Goal: Task Accomplishment & Management: Manage account settings

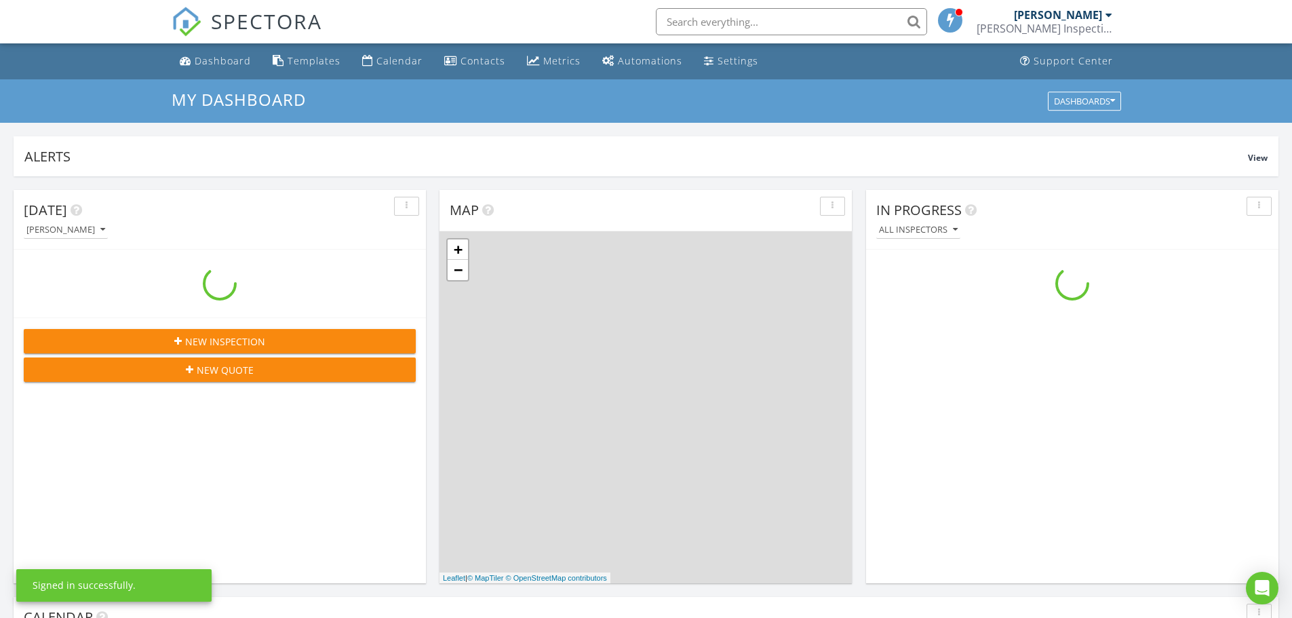
scroll to position [1256, 1313]
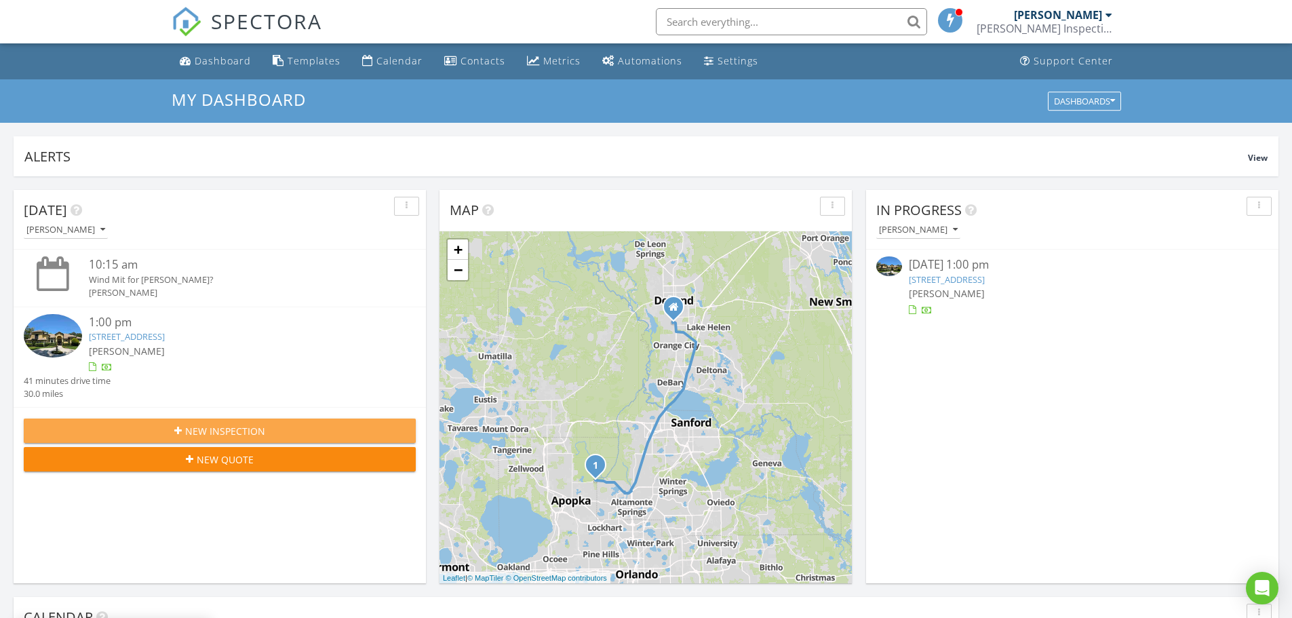
click at [238, 431] on span "New Inspection" at bounding box center [225, 431] width 80 height 14
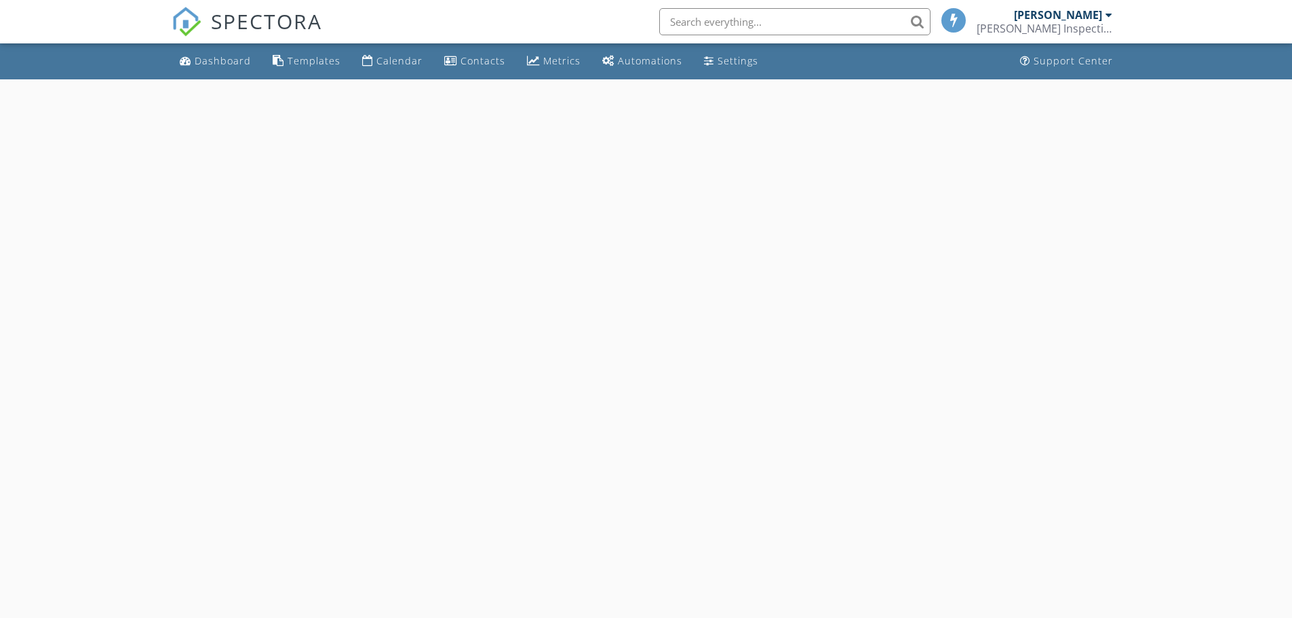
select select "7"
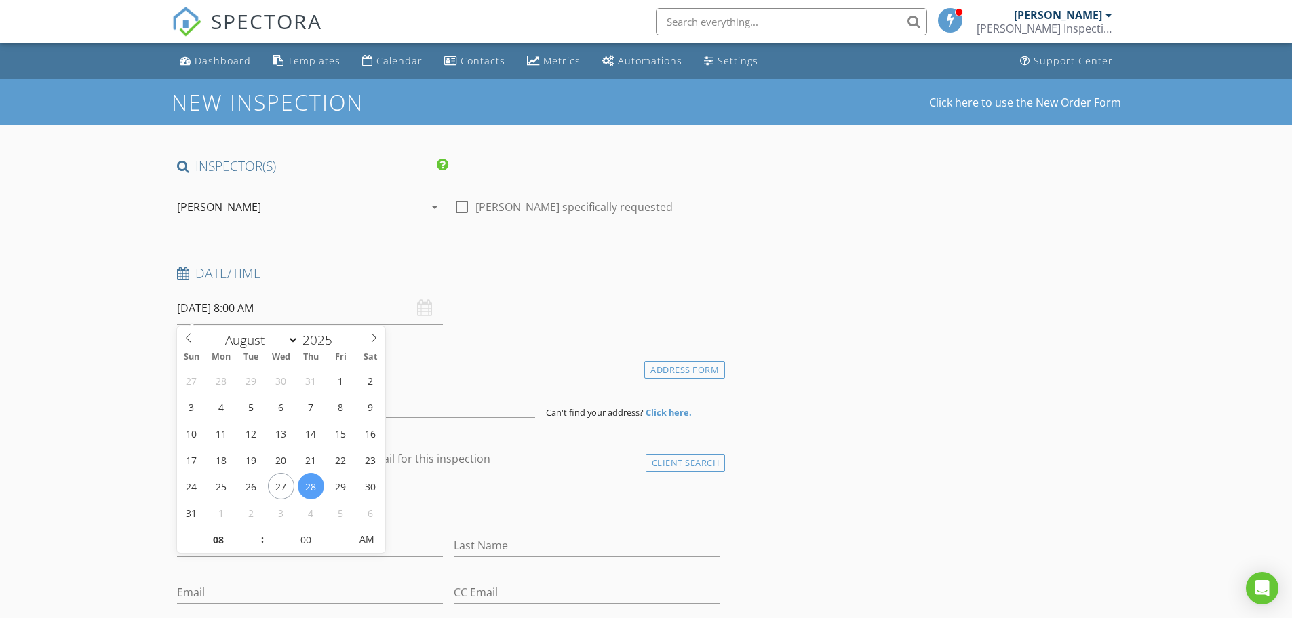
click at [223, 308] on input "08/28/2025 8:00 AM" at bounding box center [310, 308] width 266 height 33
type input "08/27/2025 8:00 AM"
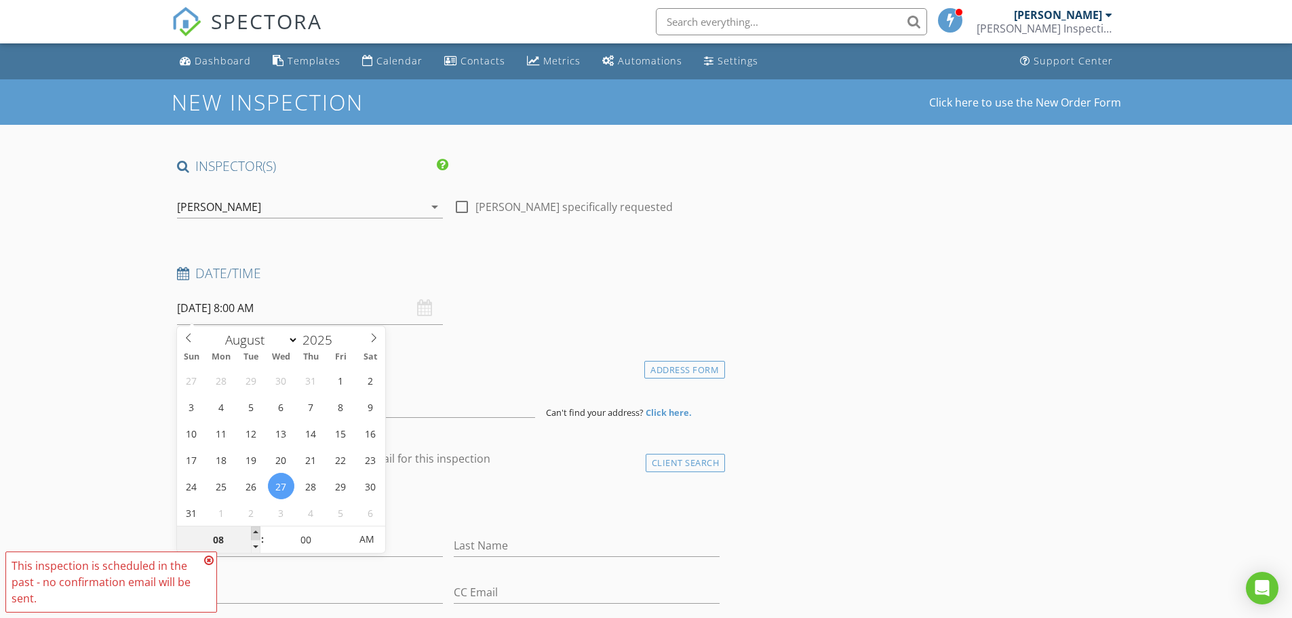
type input "09"
type input "08/27/2025 9:00 AM"
click at [256, 533] on span at bounding box center [255, 533] width 9 height 14
type input "10"
type input "08/27/2025 10:00 AM"
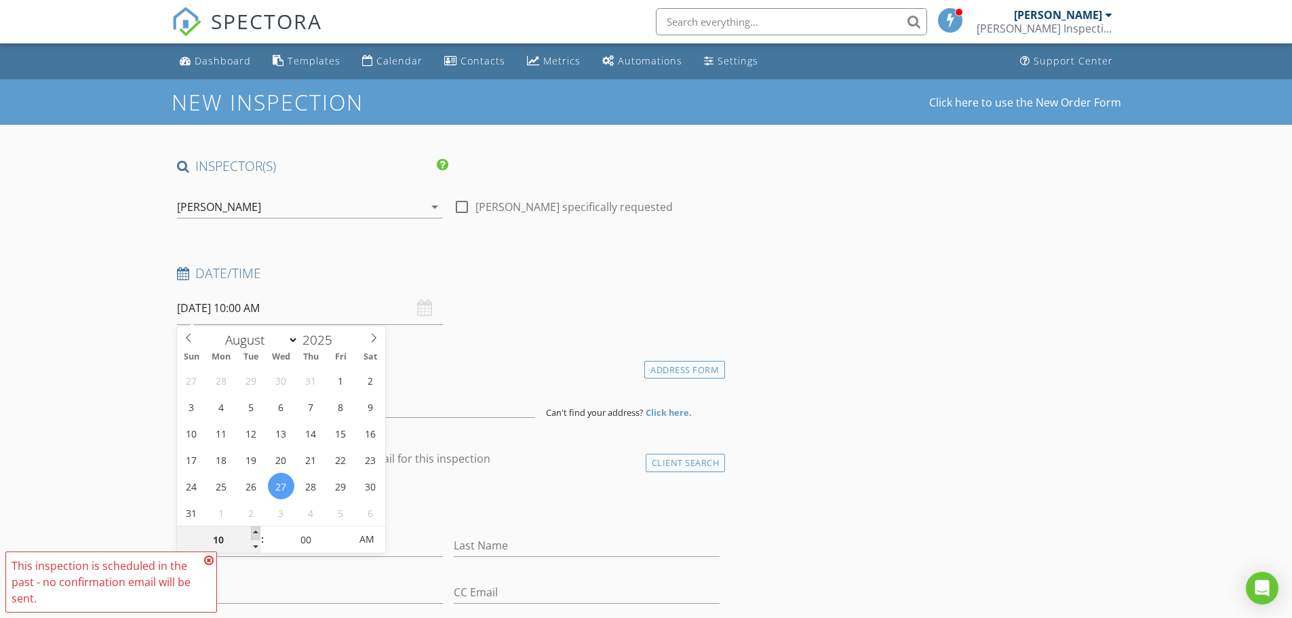
click at [256, 533] on span at bounding box center [255, 533] width 9 height 14
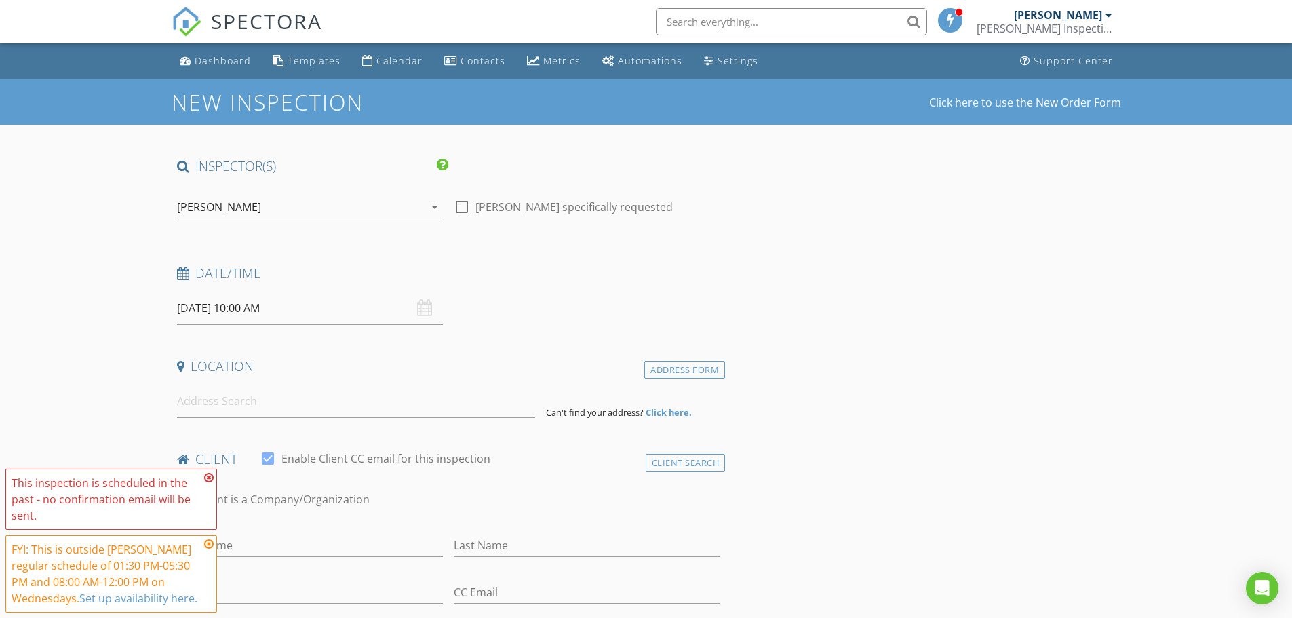
click at [212, 477] on icon at bounding box center [208, 477] width 9 height 11
click at [206, 542] on icon at bounding box center [208, 544] width 9 height 11
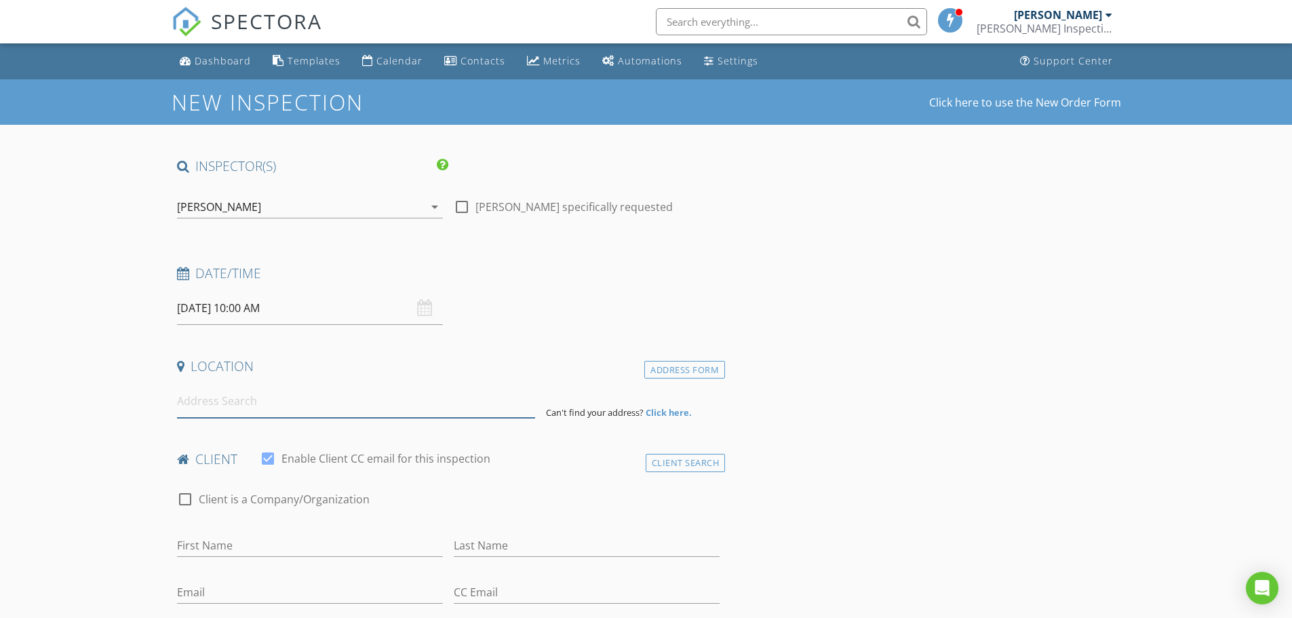
click at [250, 401] on input at bounding box center [356, 401] width 358 height 33
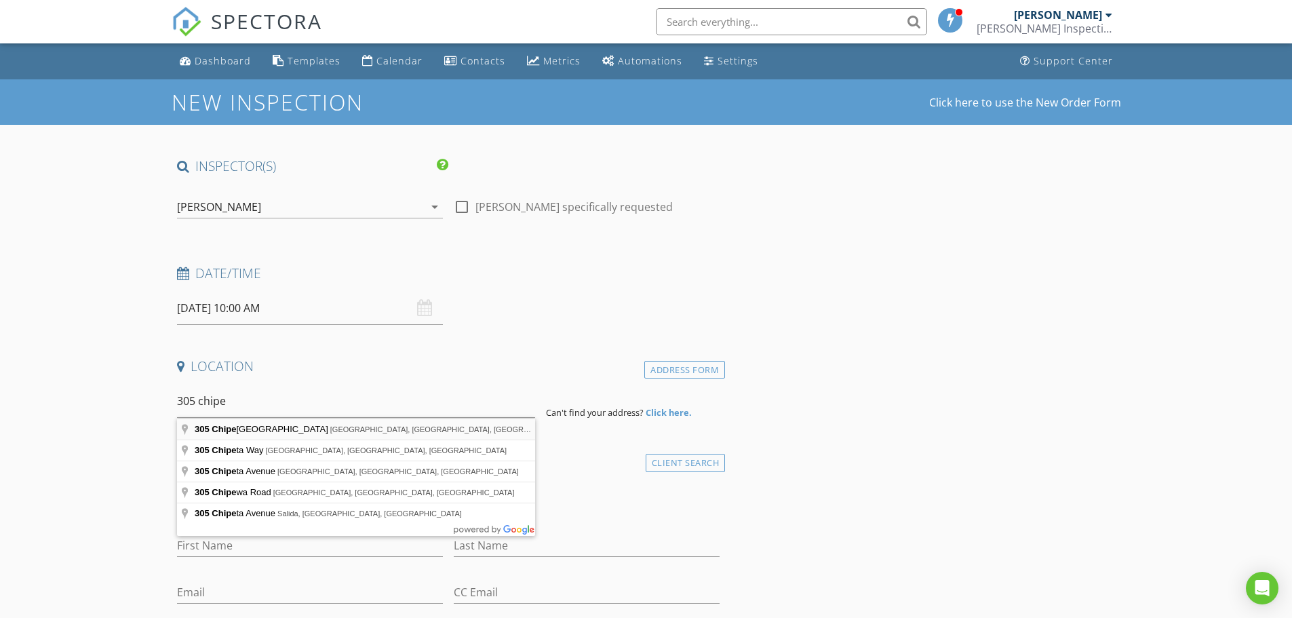
type input "305 Chipeway Avenue, Daytona Beach, FL, USA"
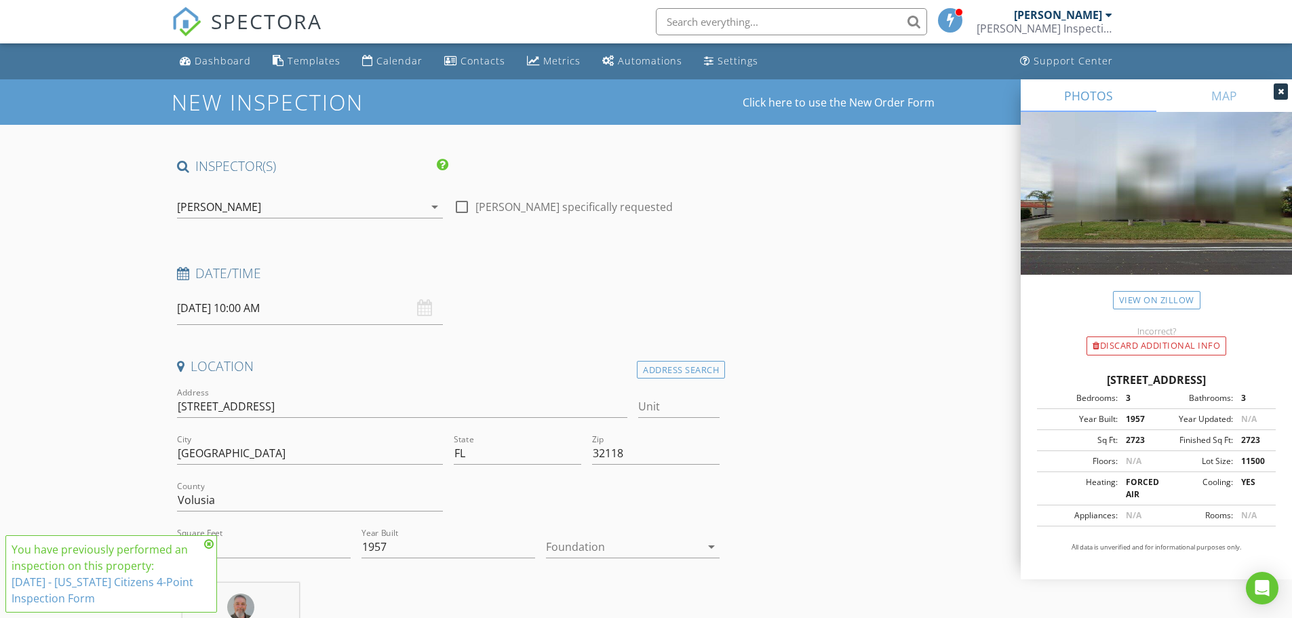
click at [210, 546] on icon at bounding box center [208, 544] width 9 height 11
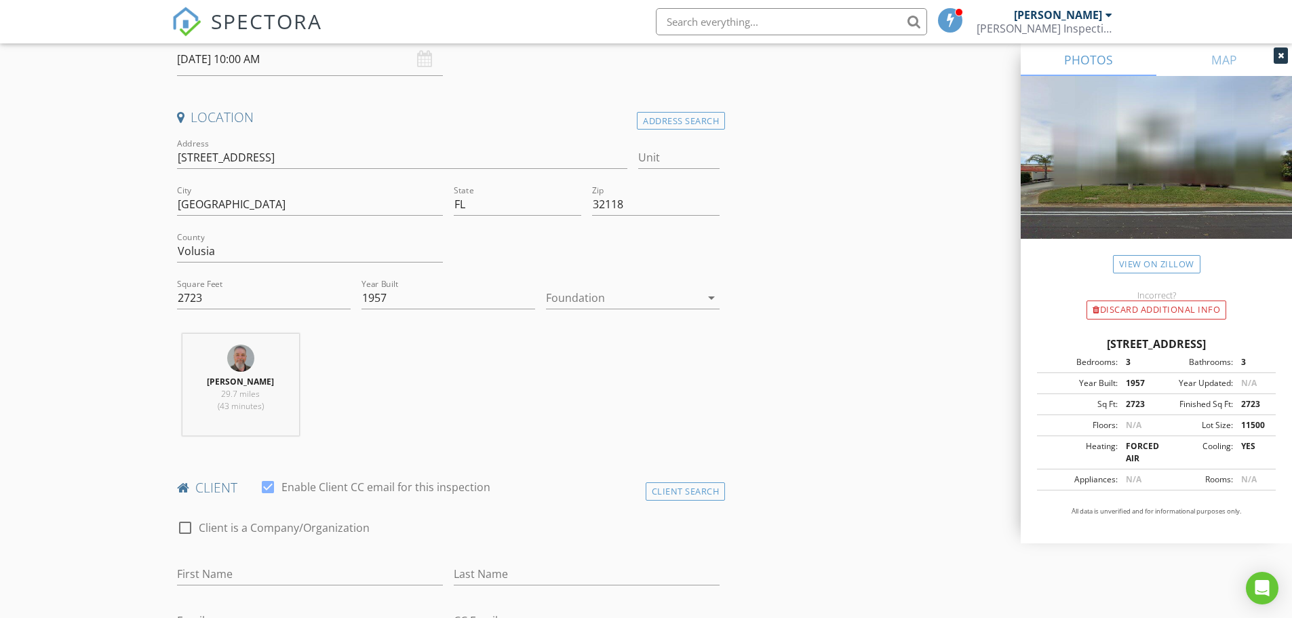
scroll to position [271, 0]
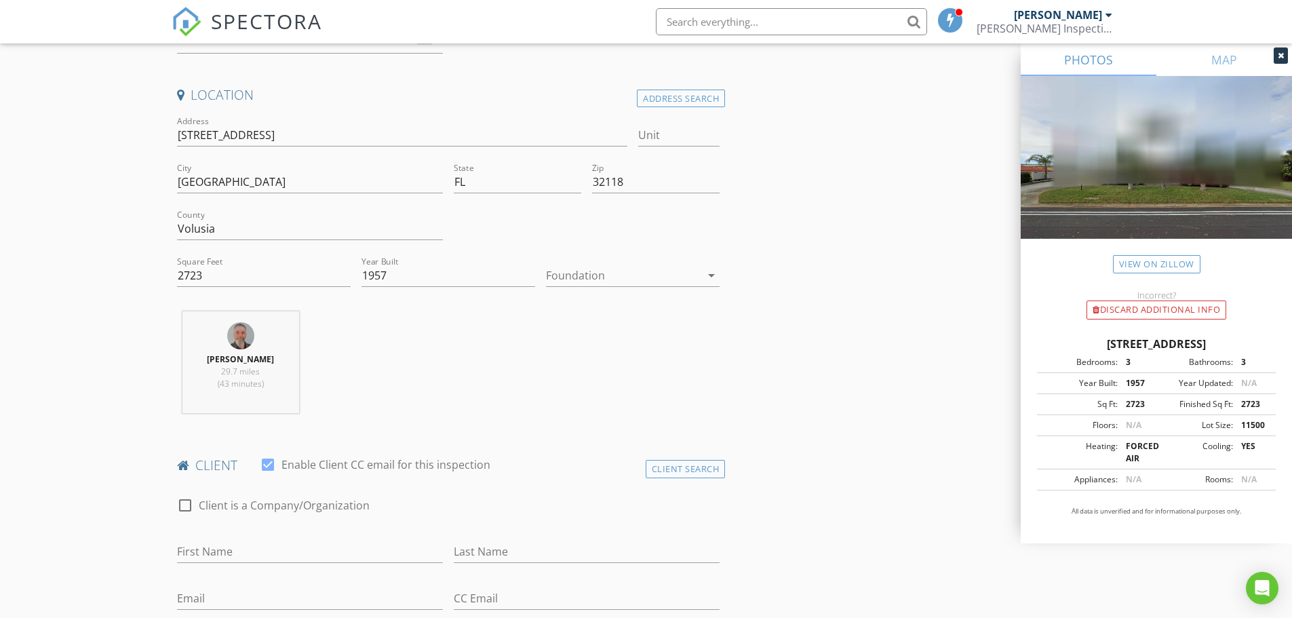
click at [580, 280] on div at bounding box center [623, 276] width 155 height 22
click at [577, 337] on div "Slab" at bounding box center [633, 346] width 152 height 33
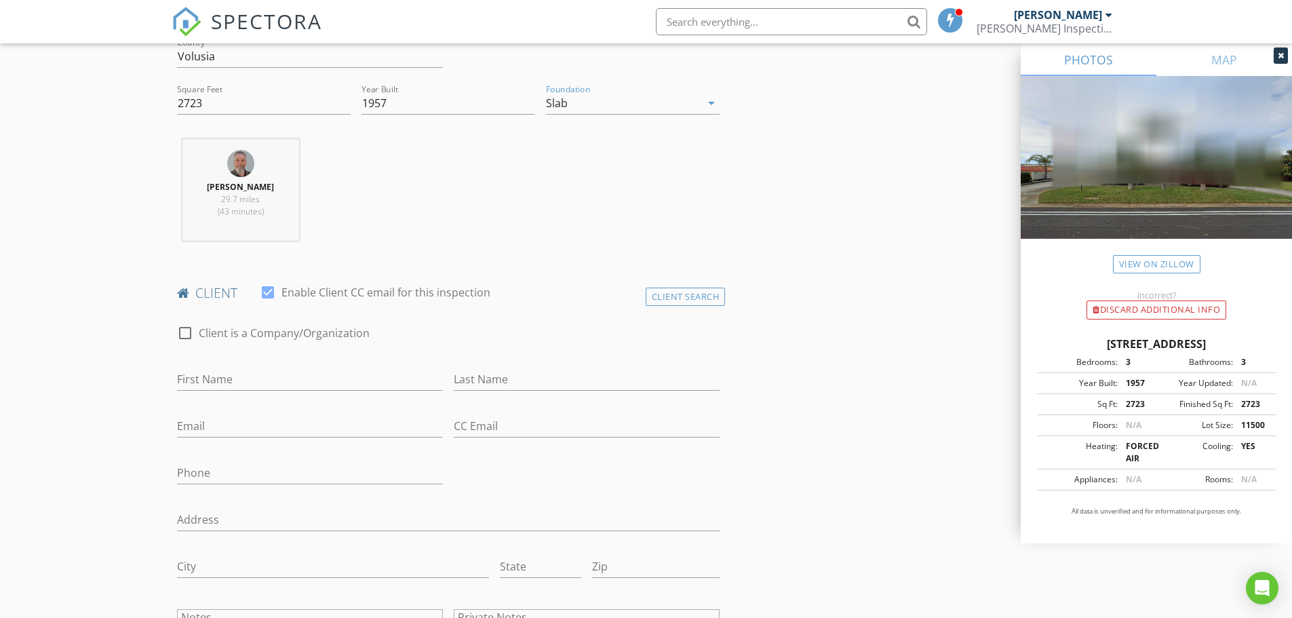
scroll to position [475, 0]
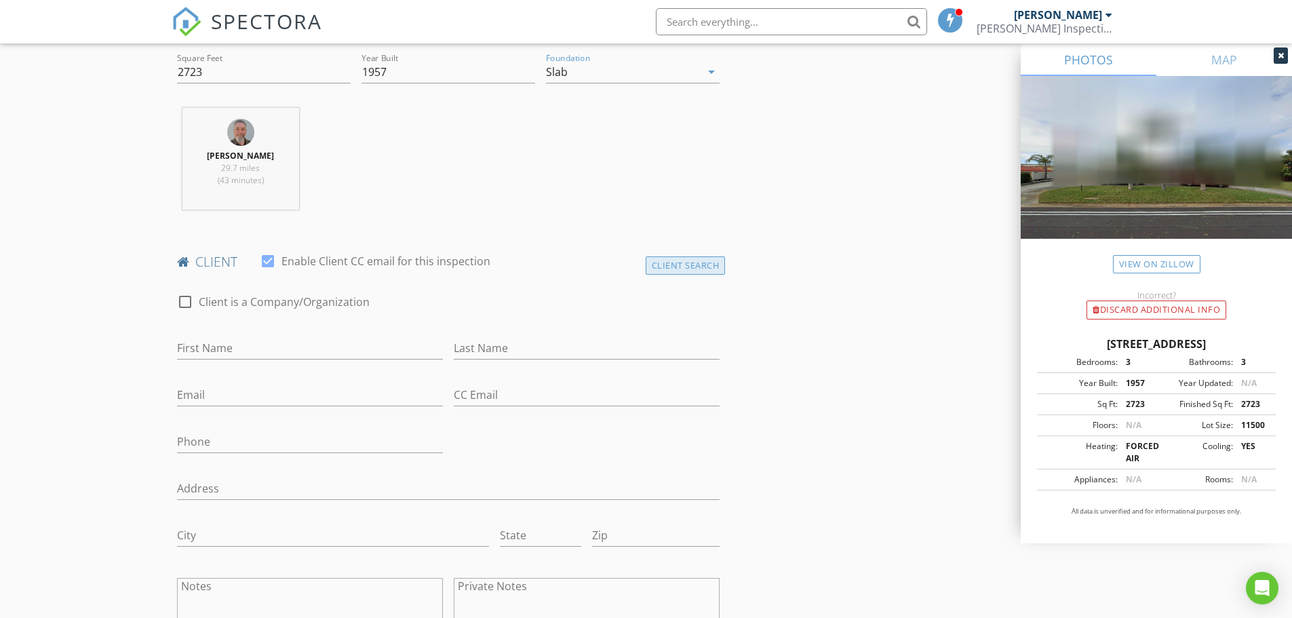
click at [665, 267] on div "Client Search" at bounding box center [686, 265] width 80 height 18
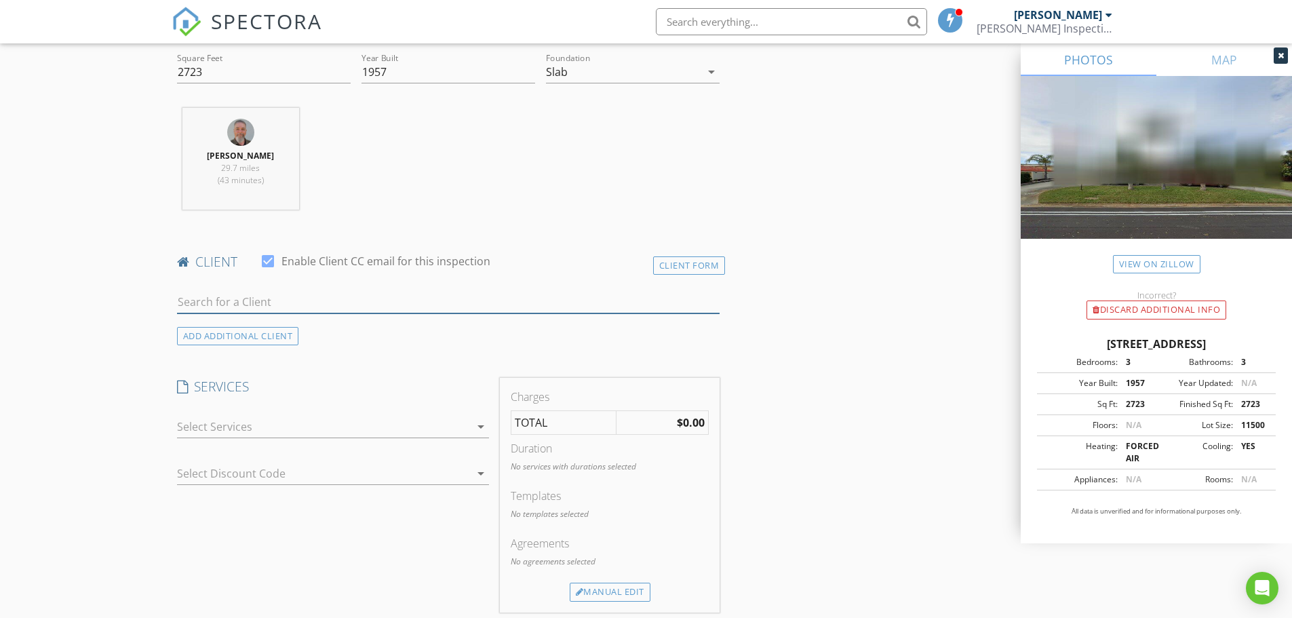
click at [355, 295] on input "text" at bounding box center [448, 302] width 543 height 22
type input "stap"
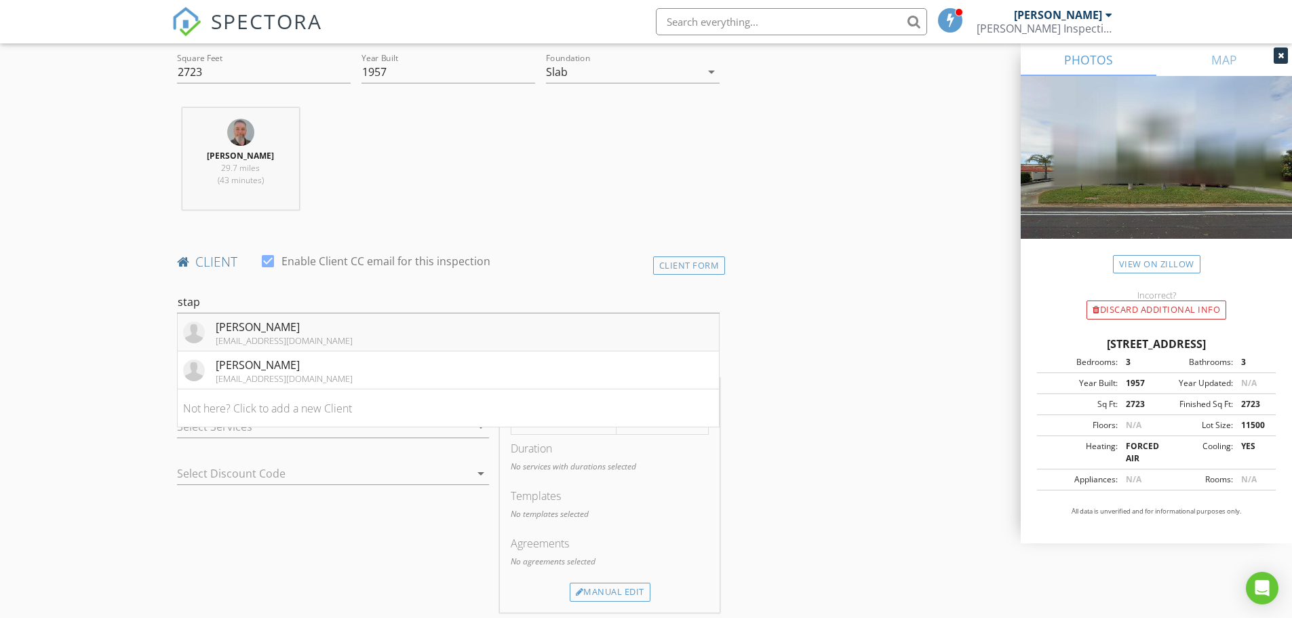
click at [324, 332] on div "[PERSON_NAME]" at bounding box center [284, 327] width 137 height 16
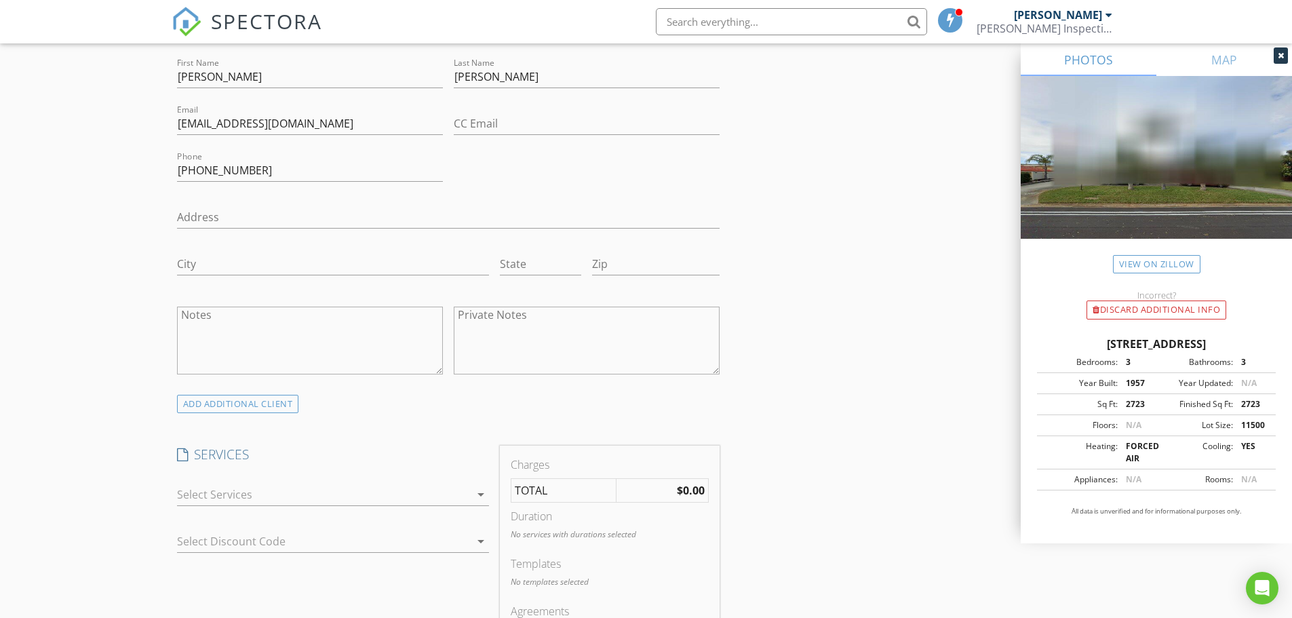
scroll to position [814, 0]
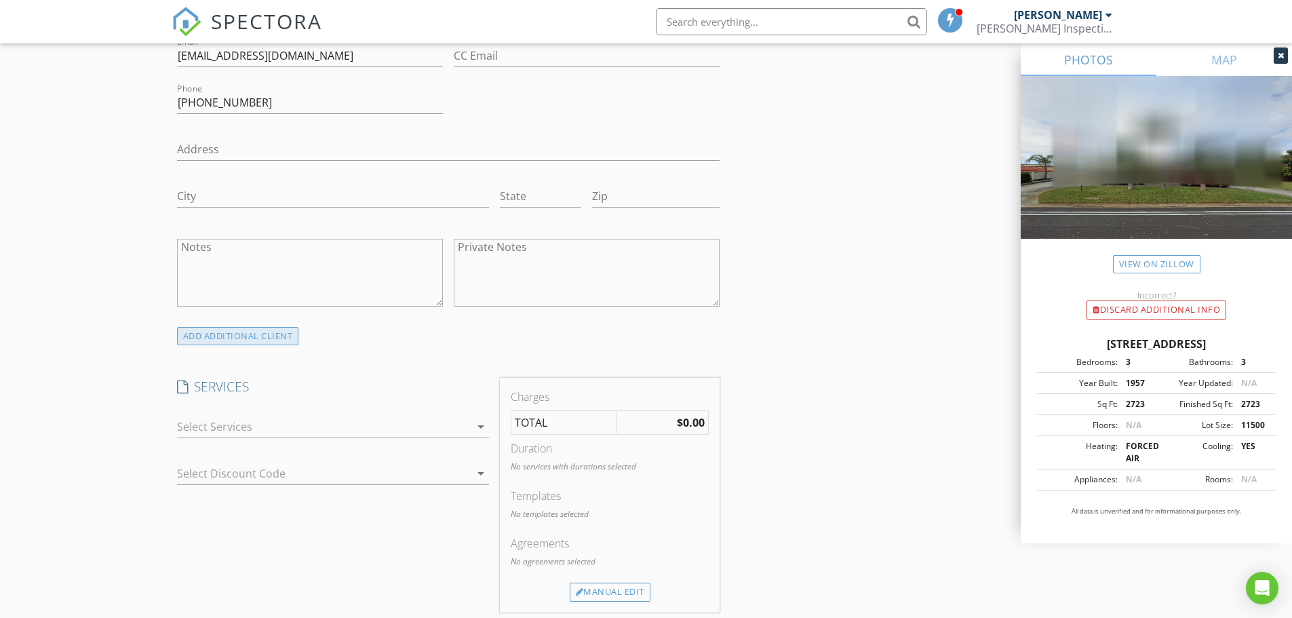
click at [270, 335] on div "ADD ADDITIONAL client" at bounding box center [238, 336] width 122 height 18
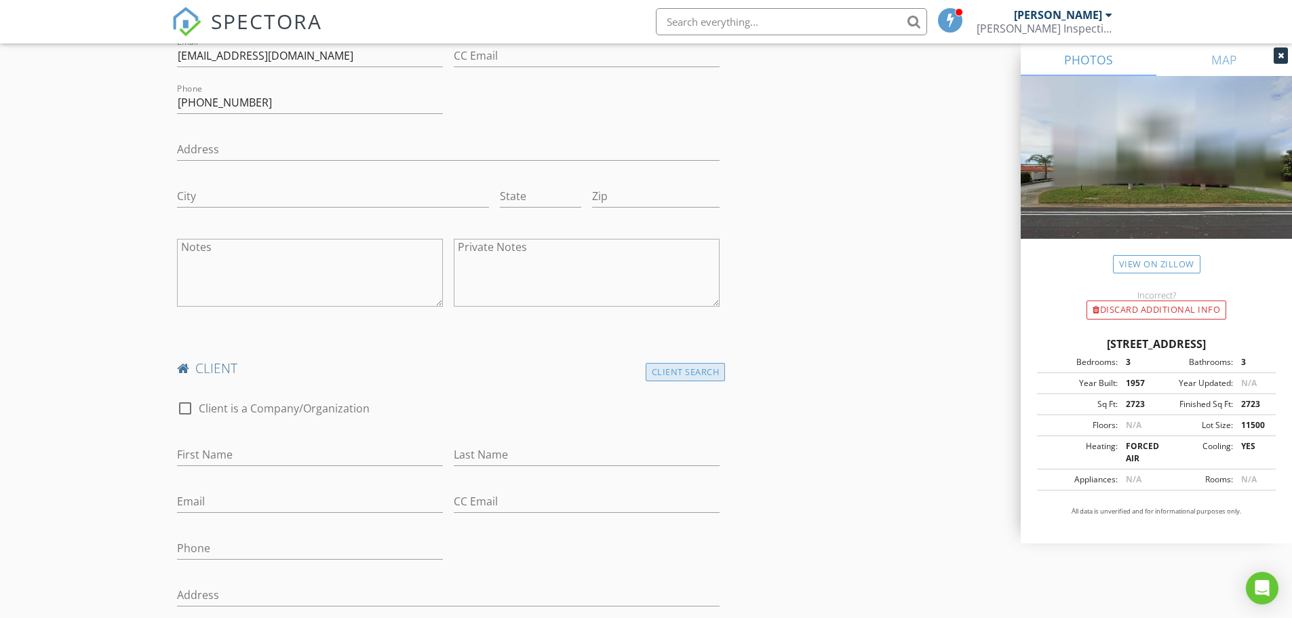
click at [678, 374] on div "Client Search" at bounding box center [686, 372] width 80 height 18
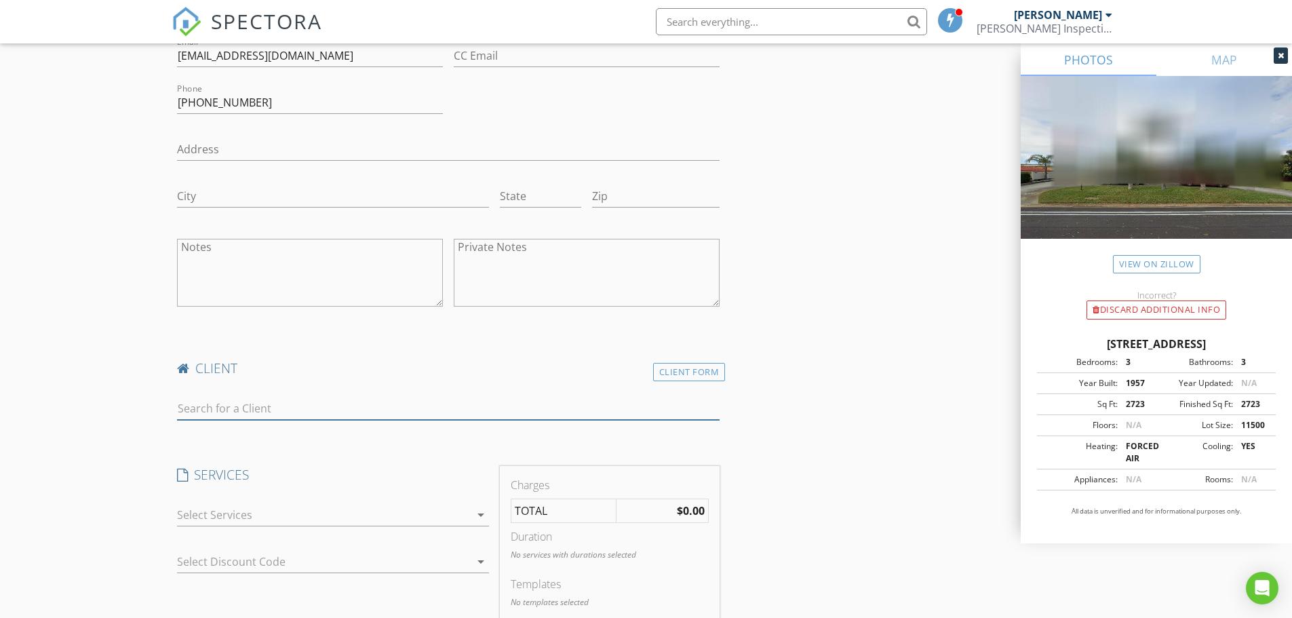
click at [316, 409] on input "text" at bounding box center [448, 409] width 543 height 22
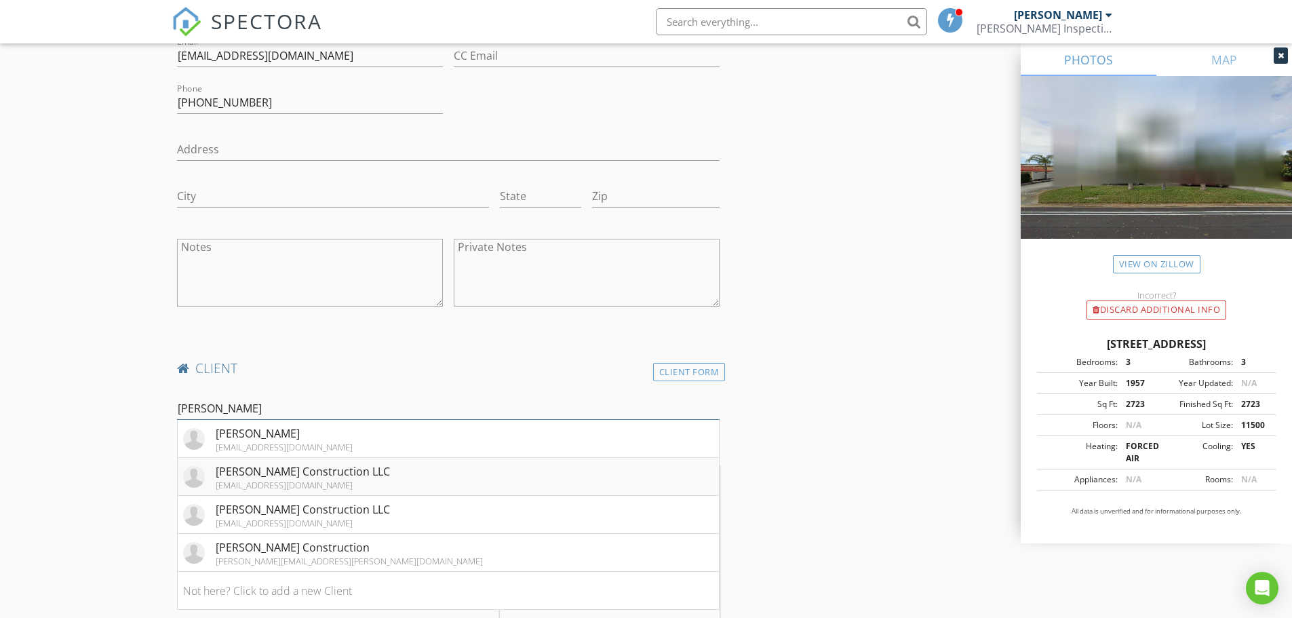
type input "holl"
click at [266, 476] on div "Hollaway Construction LLC" at bounding box center [303, 471] width 174 height 16
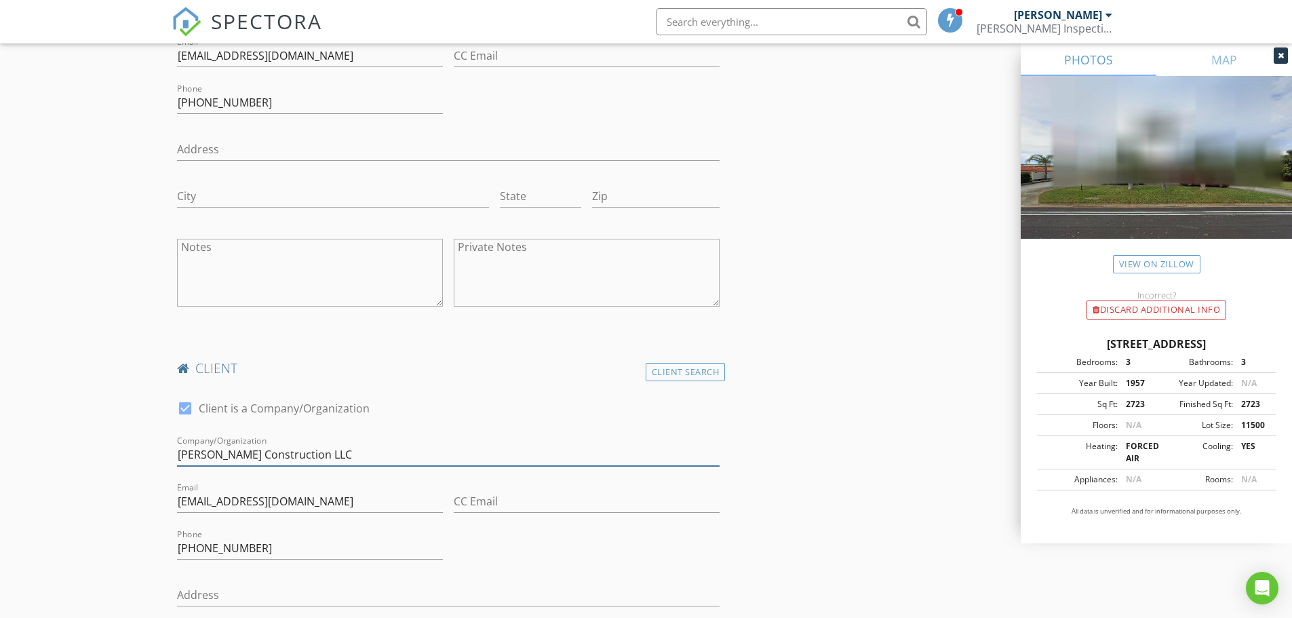
click at [392, 452] on input "Hollaway Construction LLC" at bounding box center [448, 455] width 543 height 22
click at [684, 374] on div "Client Search" at bounding box center [686, 372] width 80 height 18
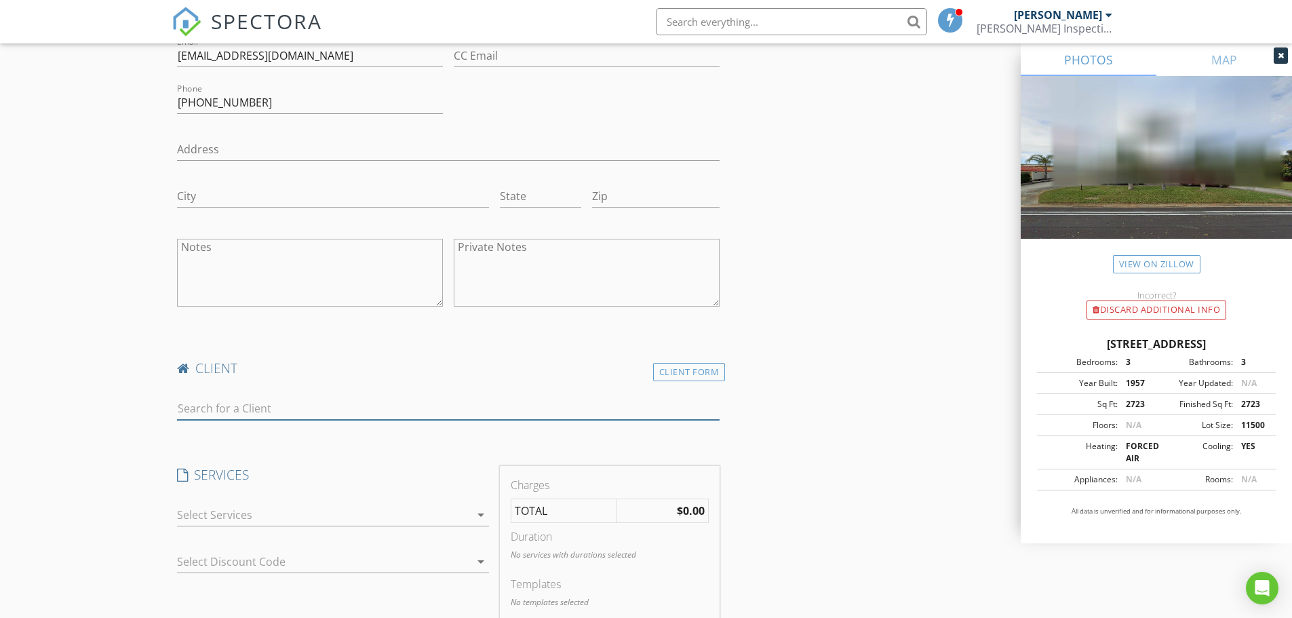
click at [399, 412] on input "text" at bounding box center [448, 409] width 543 height 22
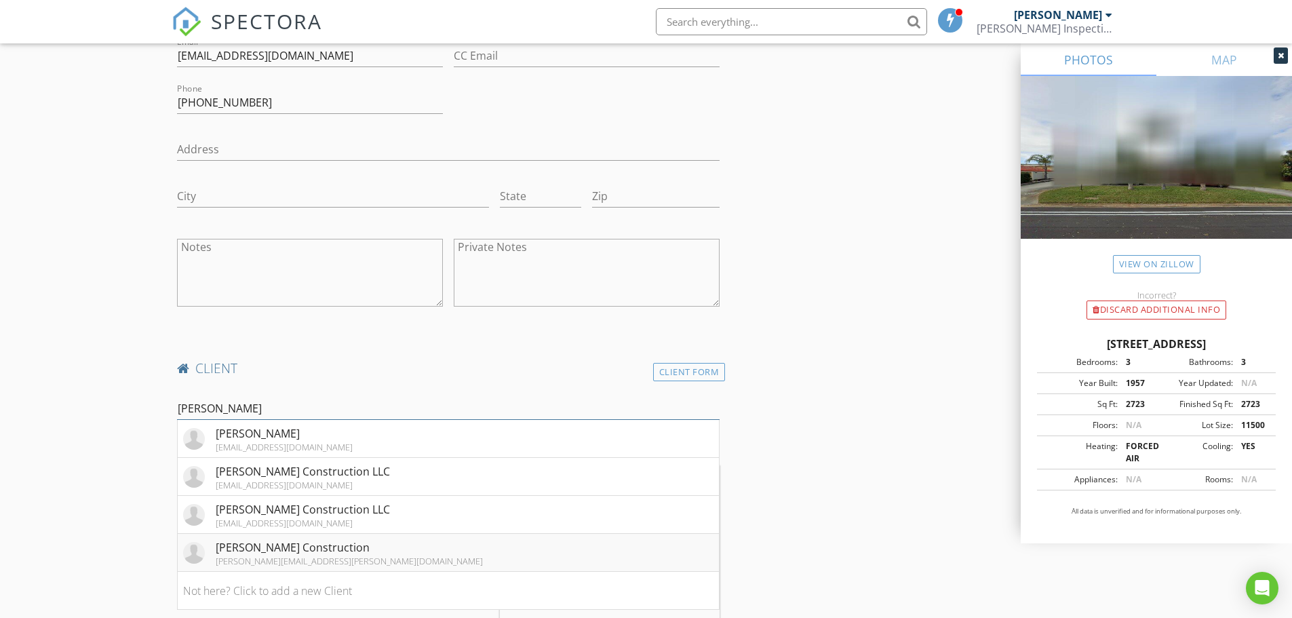
type input "holl"
click at [370, 546] on div "Hollaway Construction" at bounding box center [349, 547] width 267 height 16
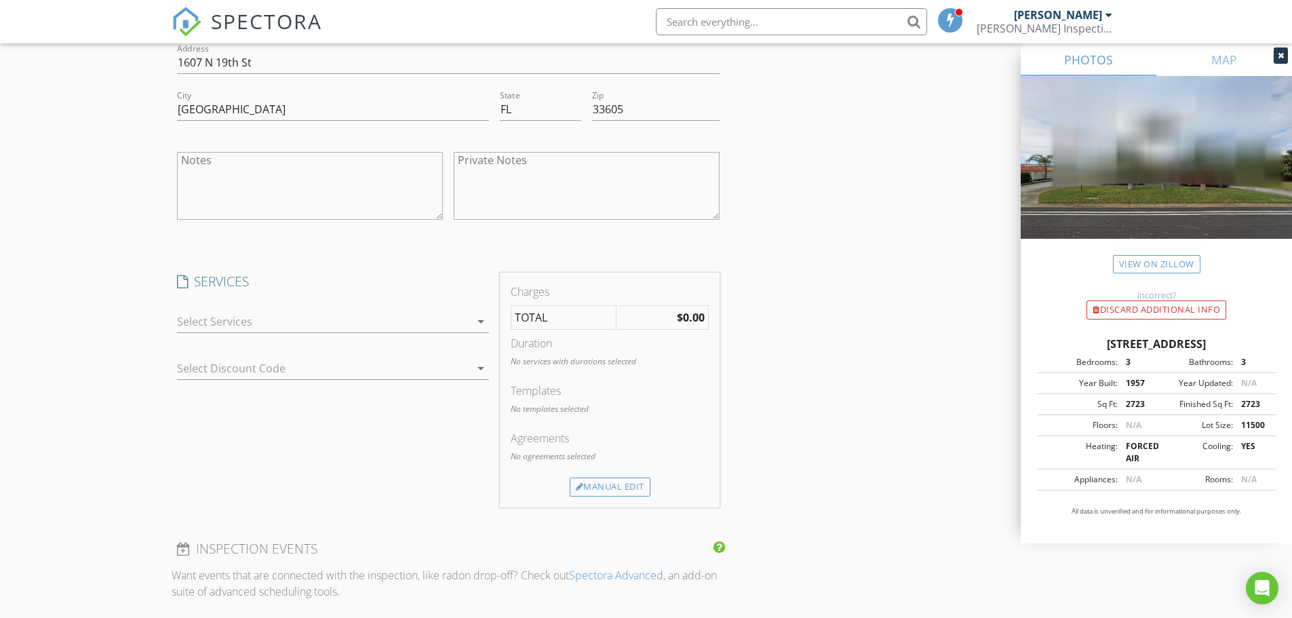
scroll to position [1357, 0]
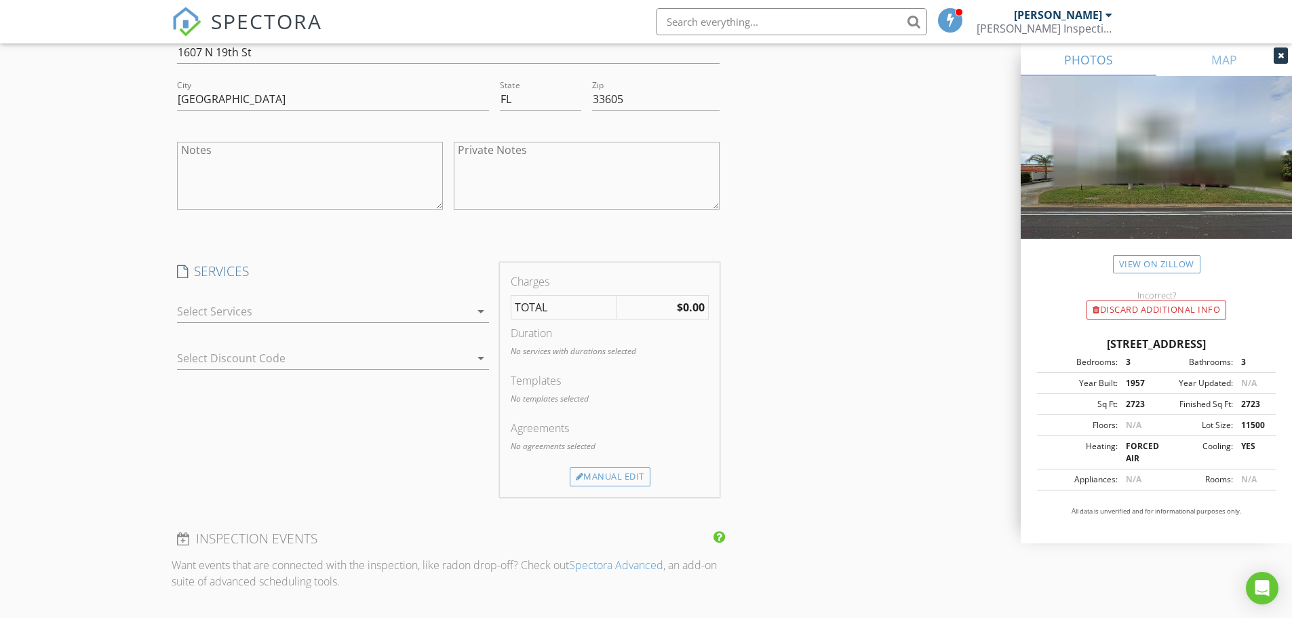
click at [356, 312] on div at bounding box center [323, 312] width 293 height 22
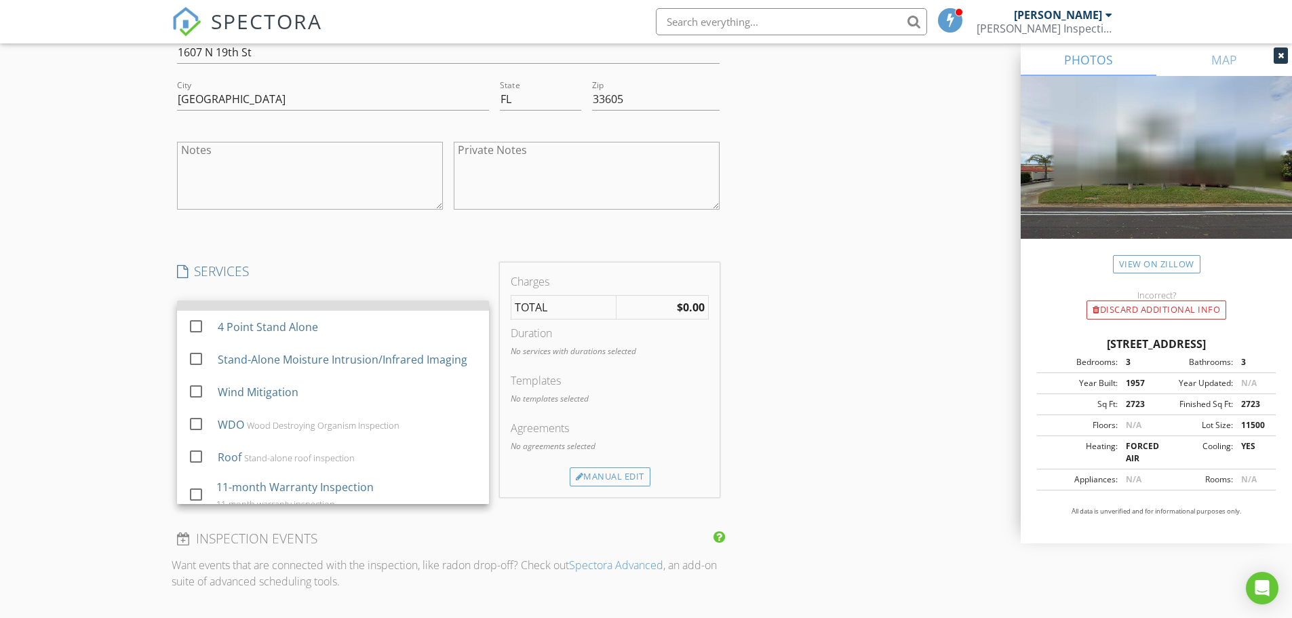
scroll to position [136, 0]
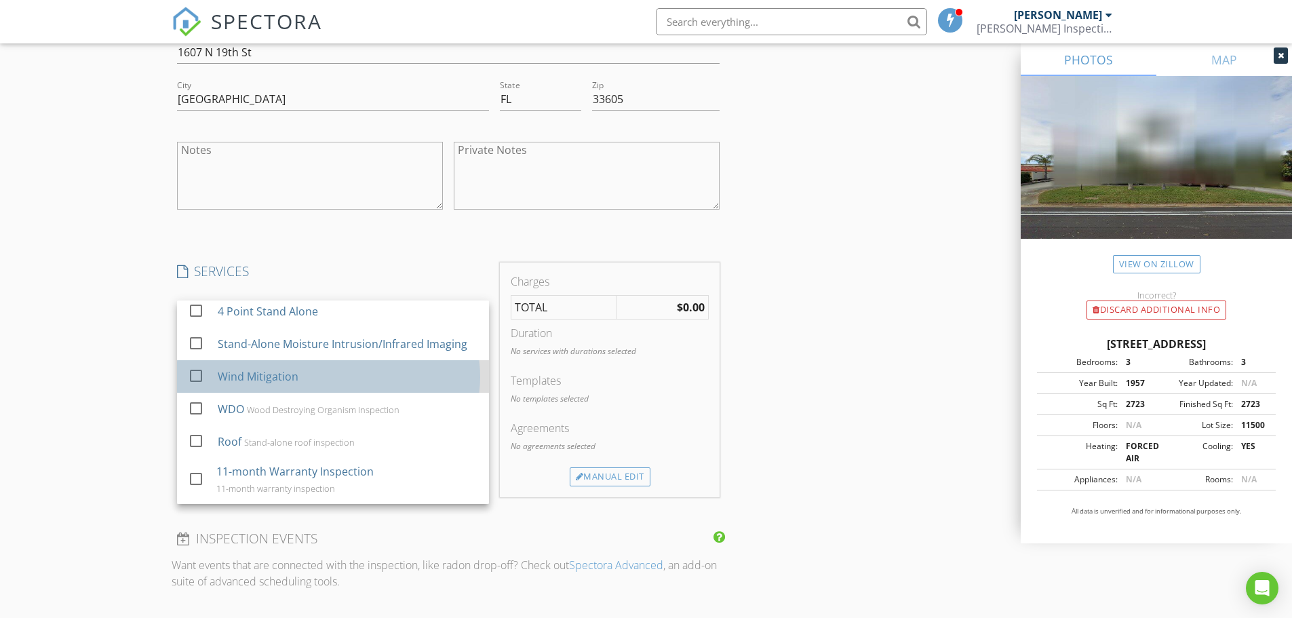
click at [273, 380] on div "Wind Mitigation" at bounding box center [257, 376] width 81 height 16
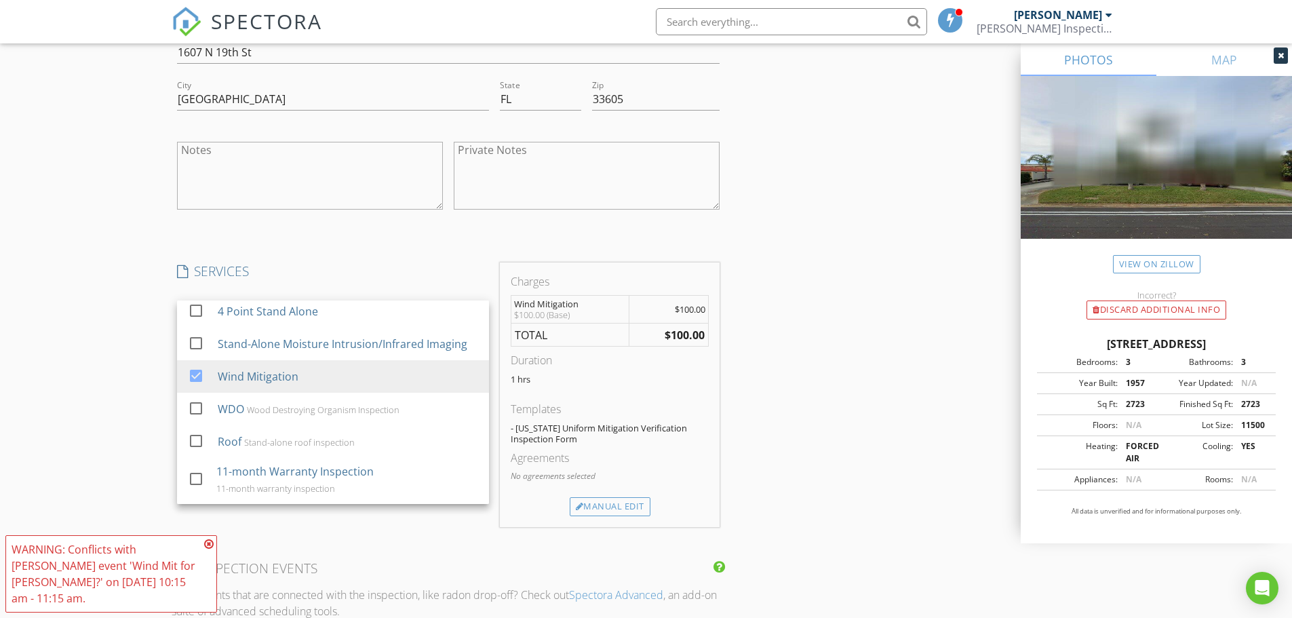
click at [208, 549] on icon at bounding box center [208, 544] width 9 height 11
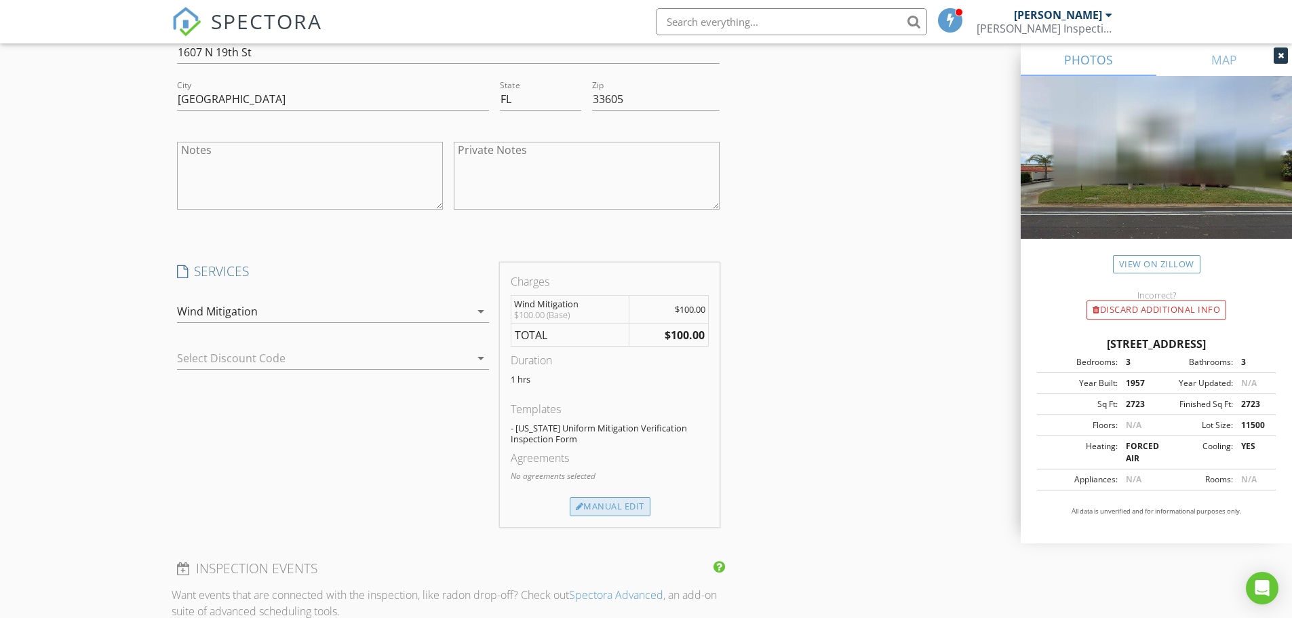
click at [607, 513] on div "Manual Edit" at bounding box center [610, 506] width 81 height 19
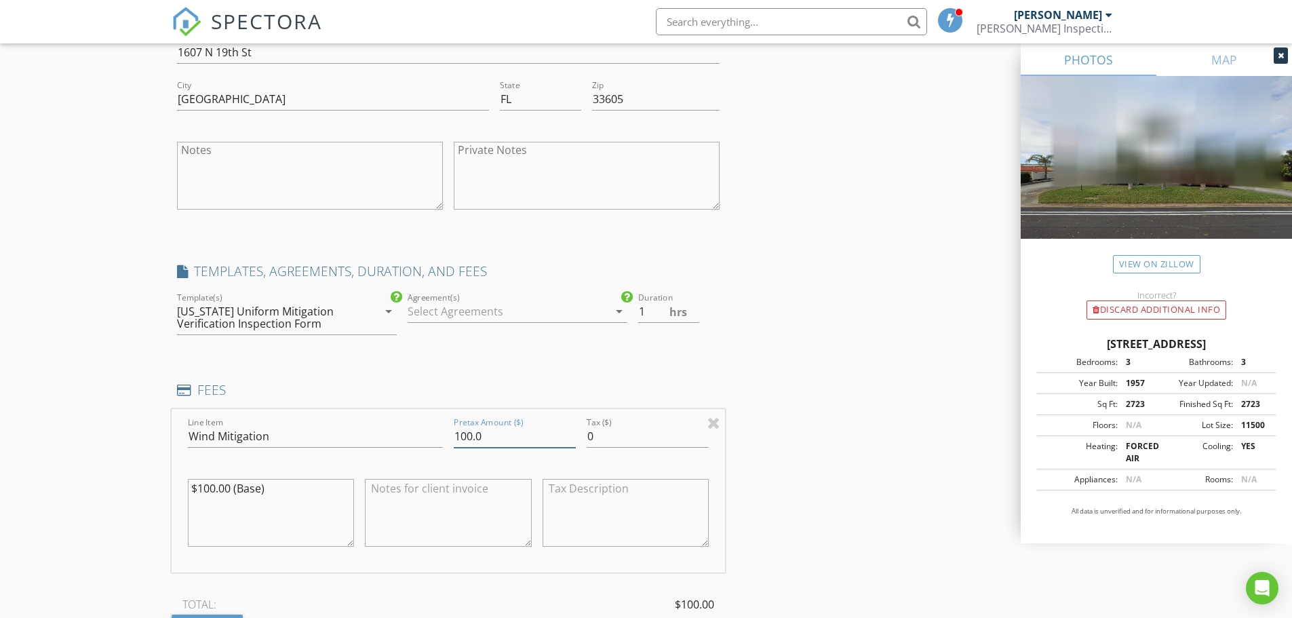
click at [467, 433] on input "100.0" at bounding box center [515, 436] width 122 height 22
type input "110.0"
click at [840, 391] on div "INSPECTOR(S) check_box Jim Smith PRIMARY Jim Smith arrow_drop_down check_box_ou…" at bounding box center [647, 224] width 950 height 2846
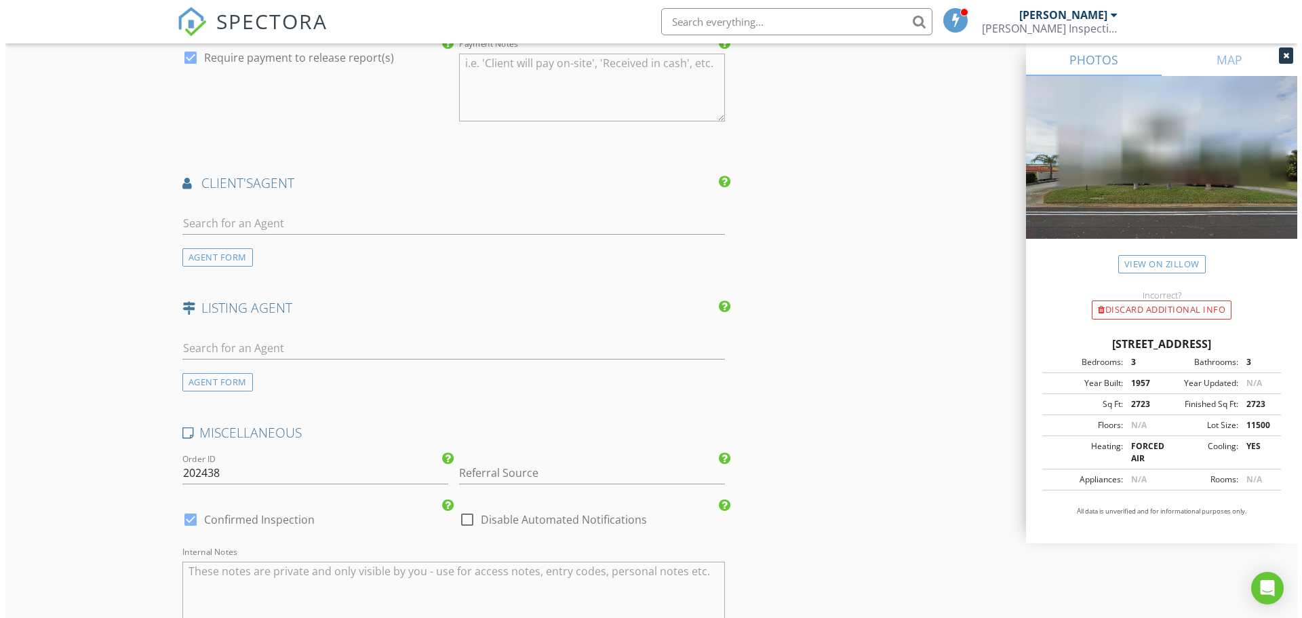
scroll to position [2419, 0]
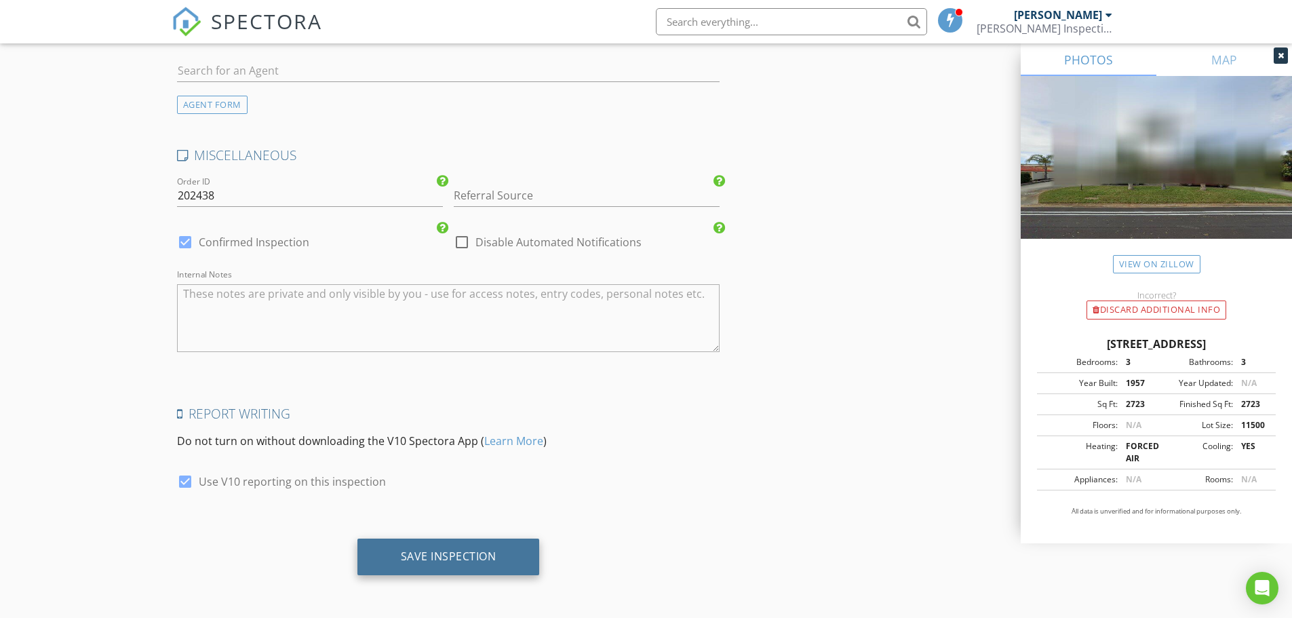
click at [452, 556] on div "Save Inspection" at bounding box center [449, 556] width 96 height 14
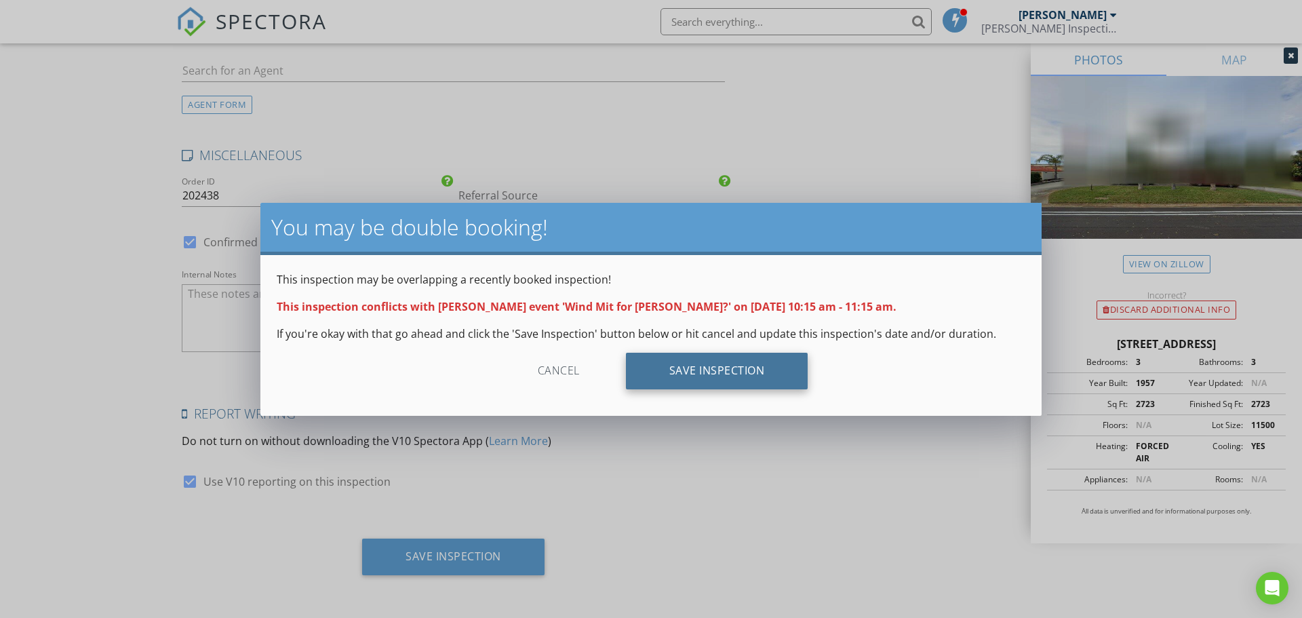
click at [713, 372] on div "Save Inspection" at bounding box center [717, 371] width 182 height 37
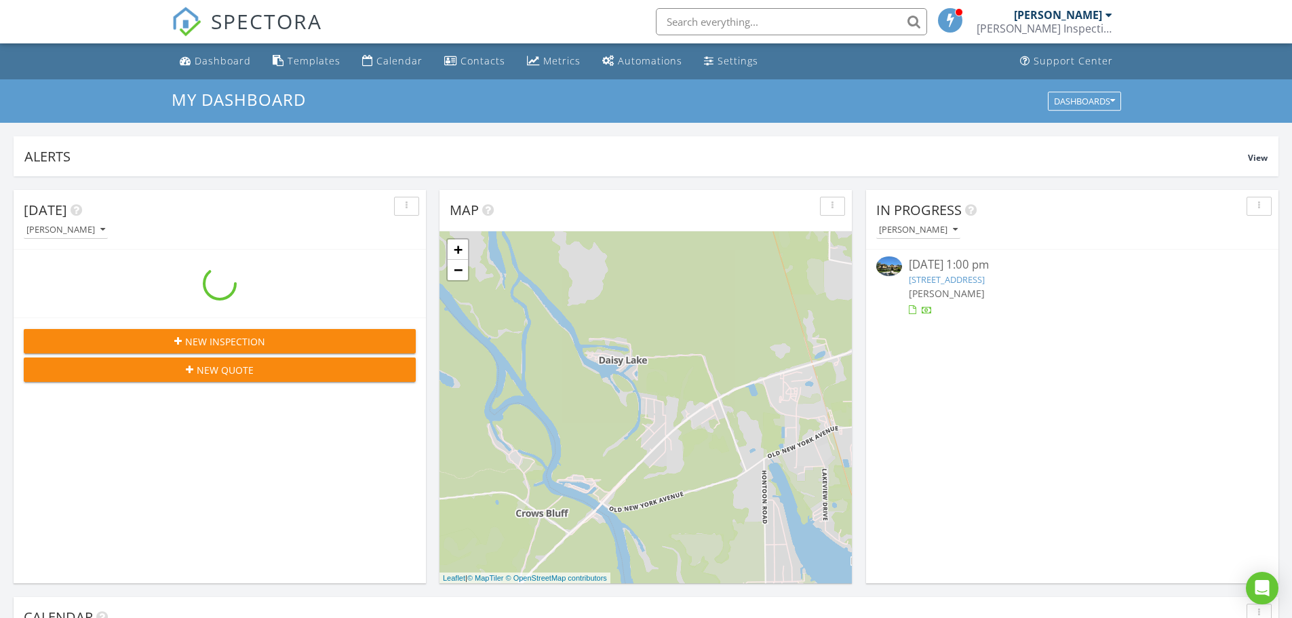
scroll to position [1256, 1313]
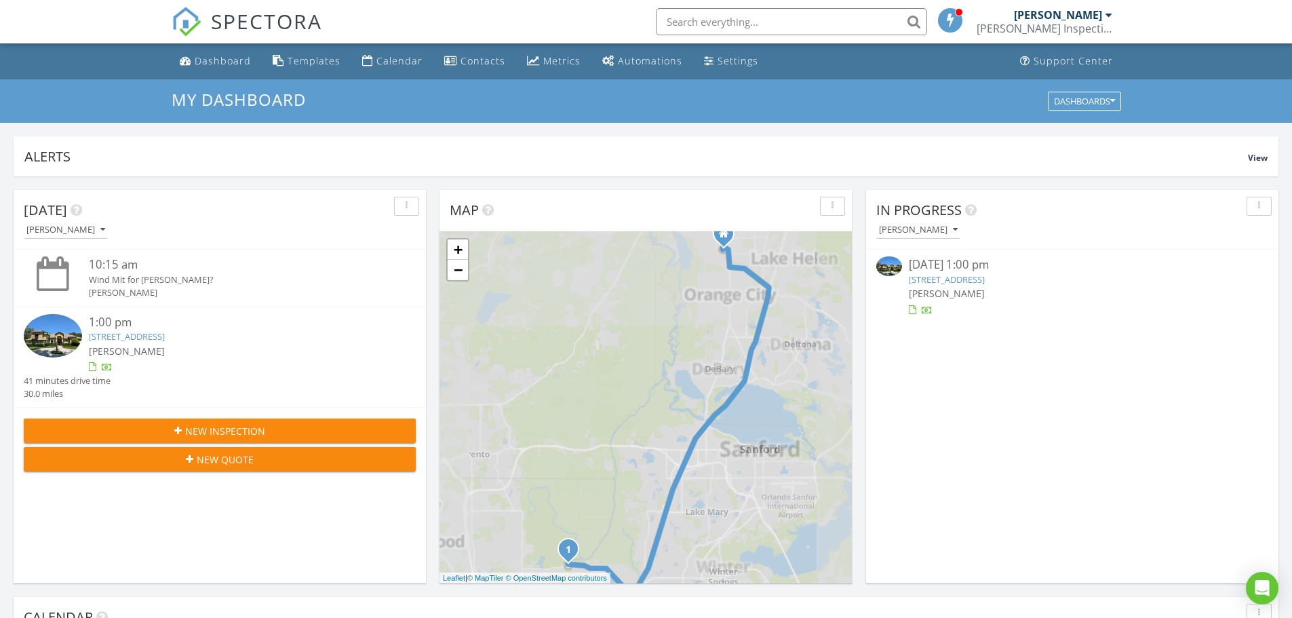
click at [763, 20] on input "text" at bounding box center [791, 21] width 271 height 27
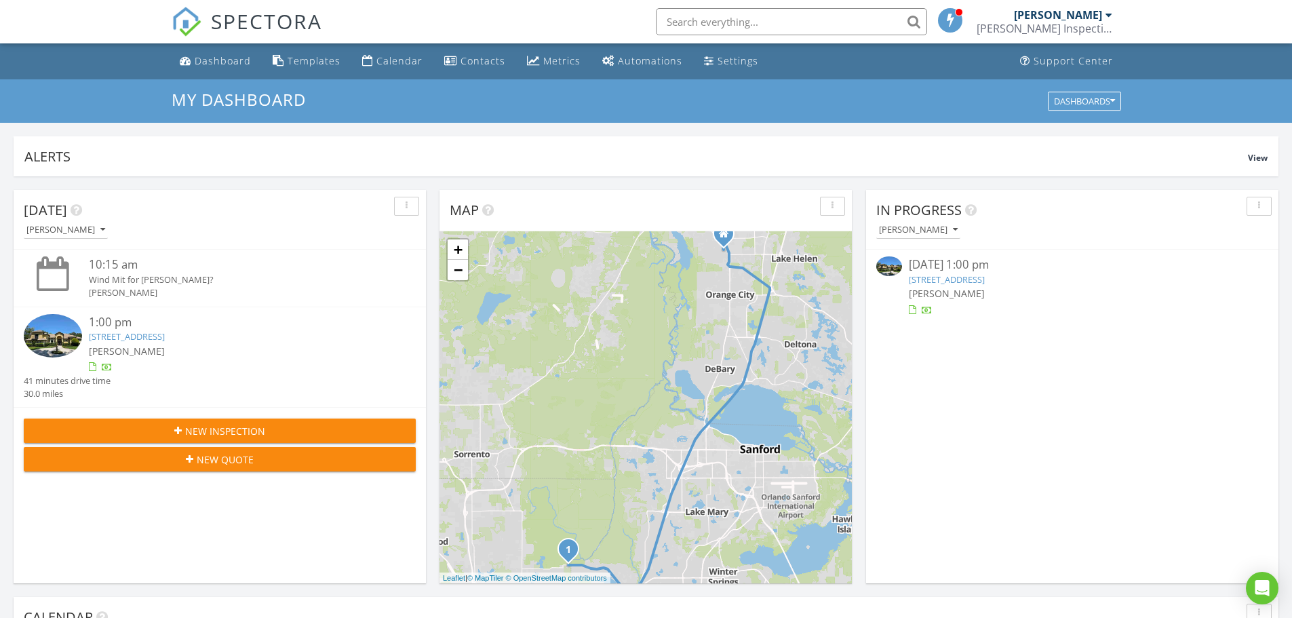
type input "t"
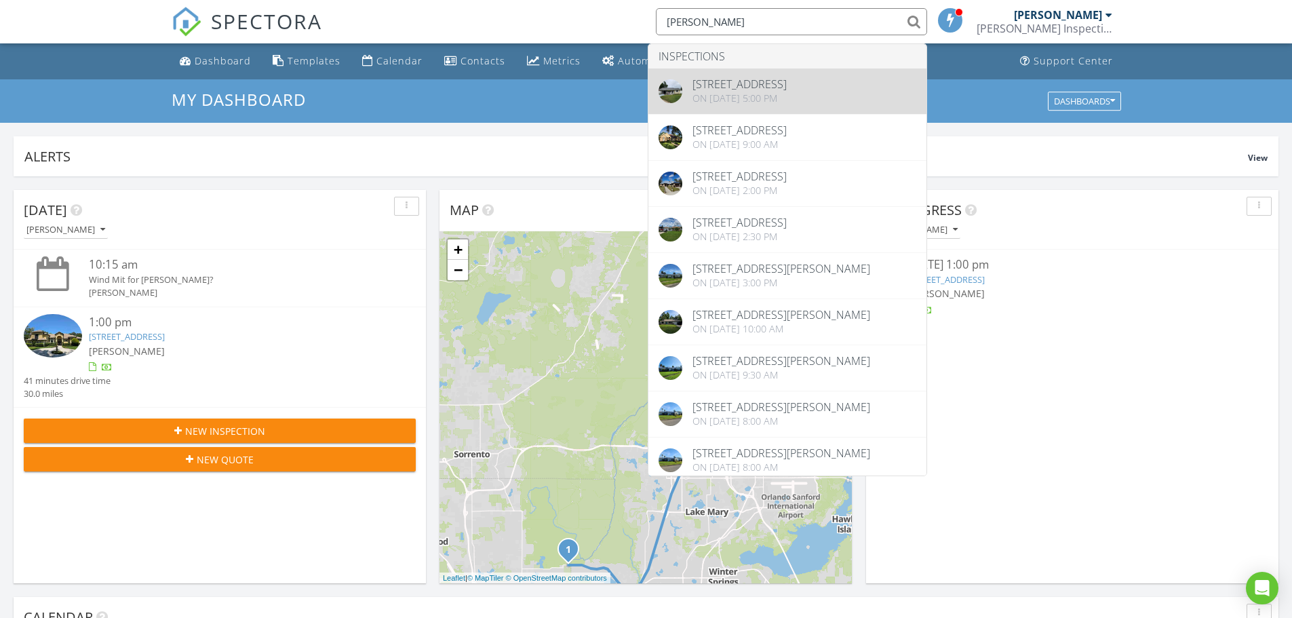
type input "[PERSON_NAME]"
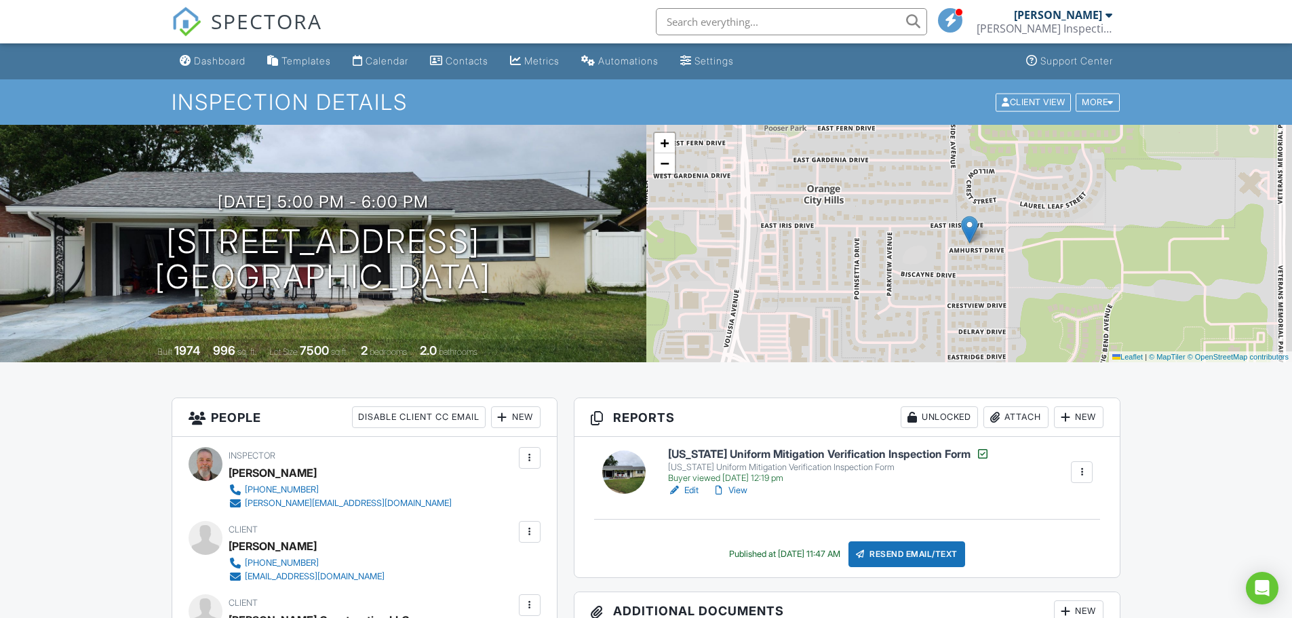
click at [724, 18] on input "text" at bounding box center [791, 21] width 271 height 27
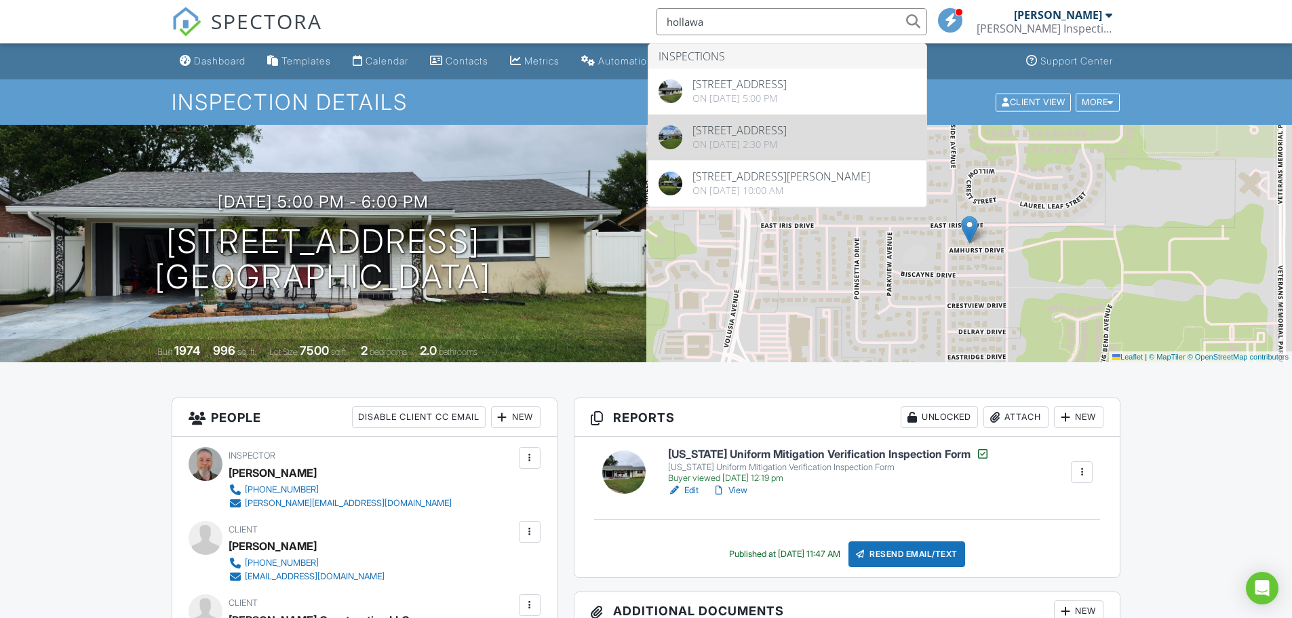
type input "hollawa"
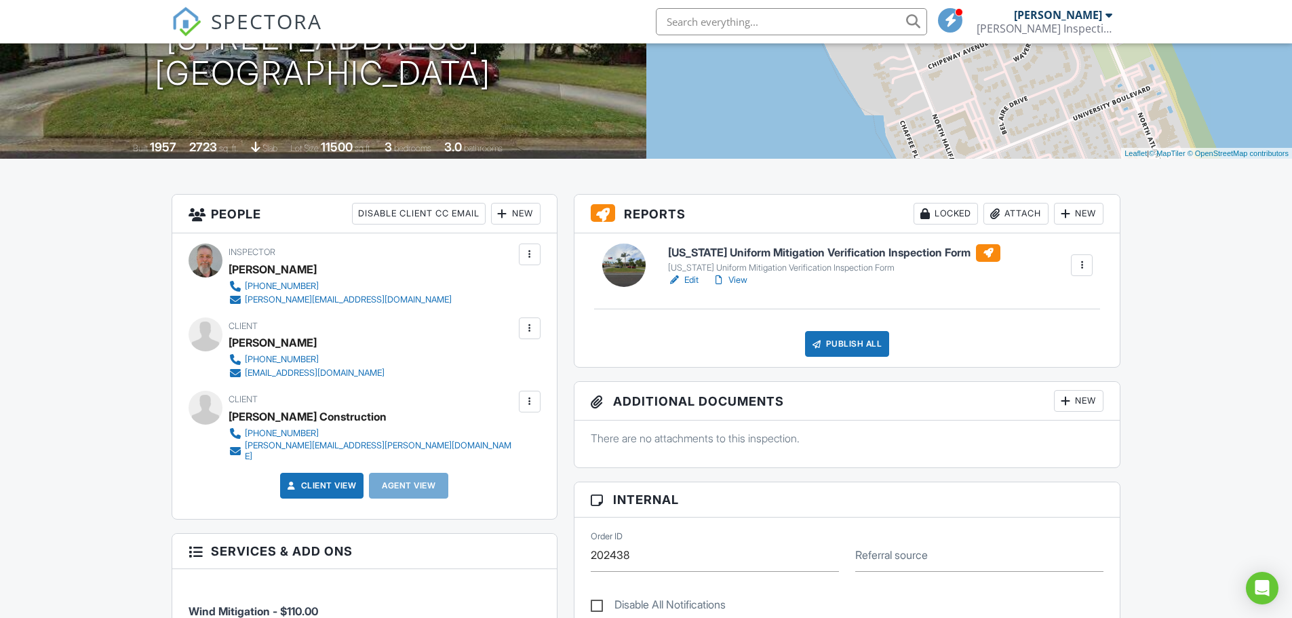
scroll to position [136, 0]
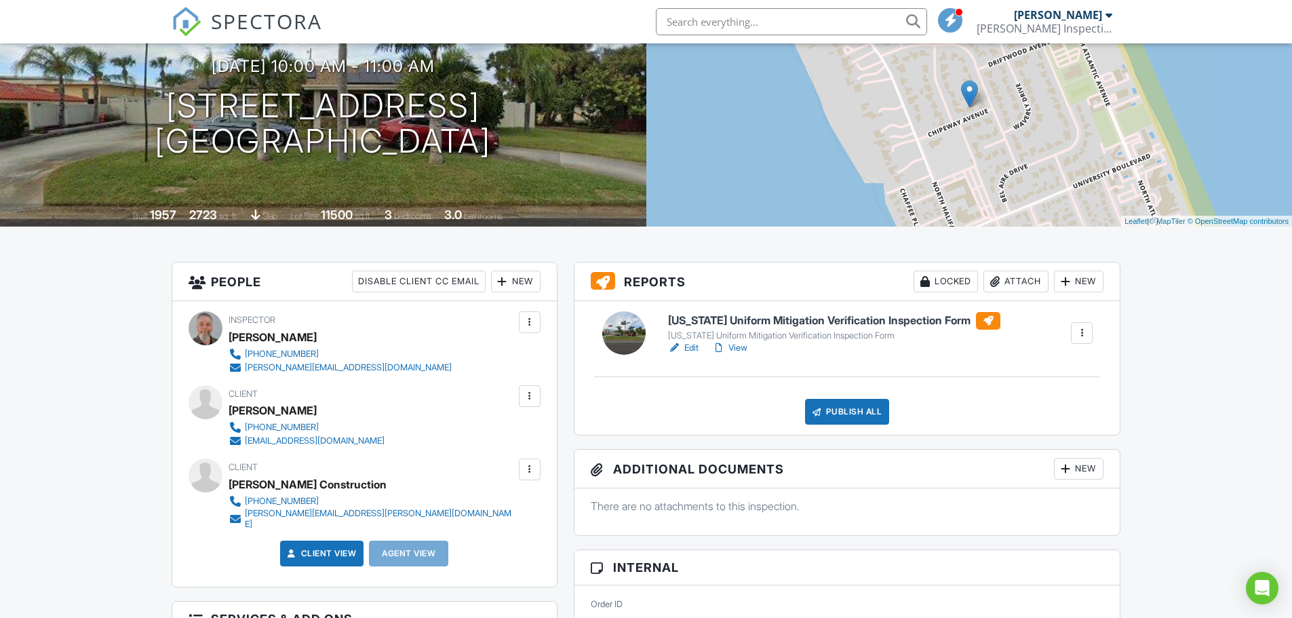
click at [781, 322] on h6 "[US_STATE] Uniform Mitigation Verification Inspection Form" at bounding box center [834, 321] width 332 height 18
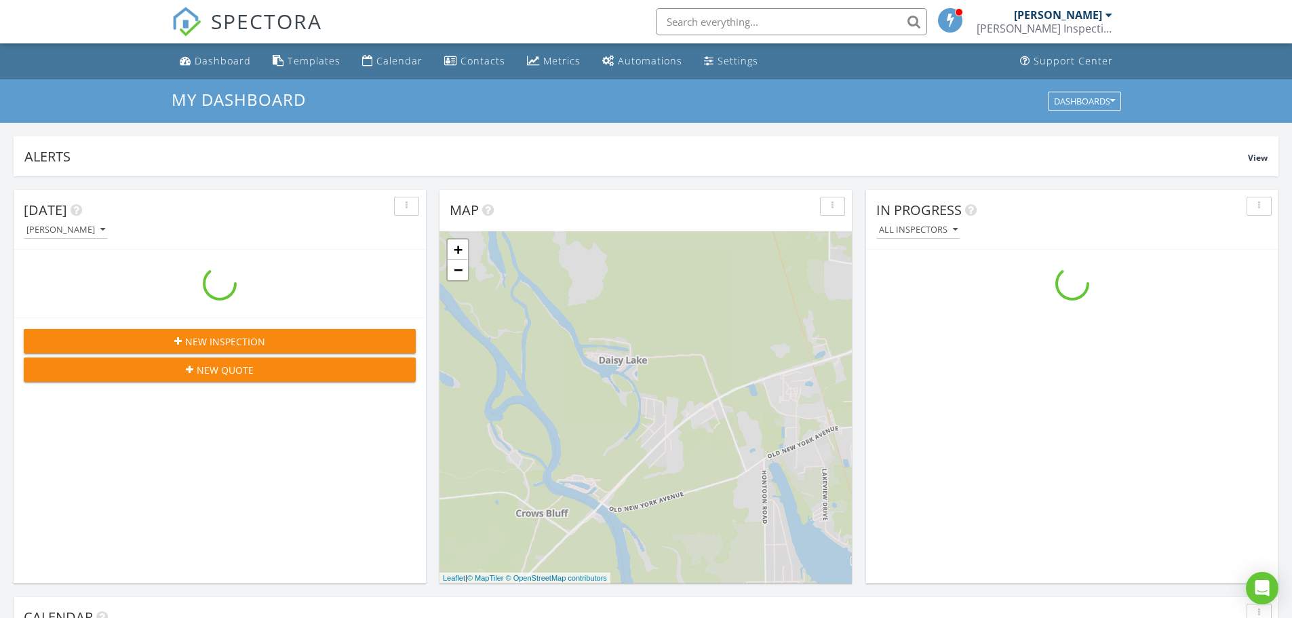
scroll to position [1256, 1313]
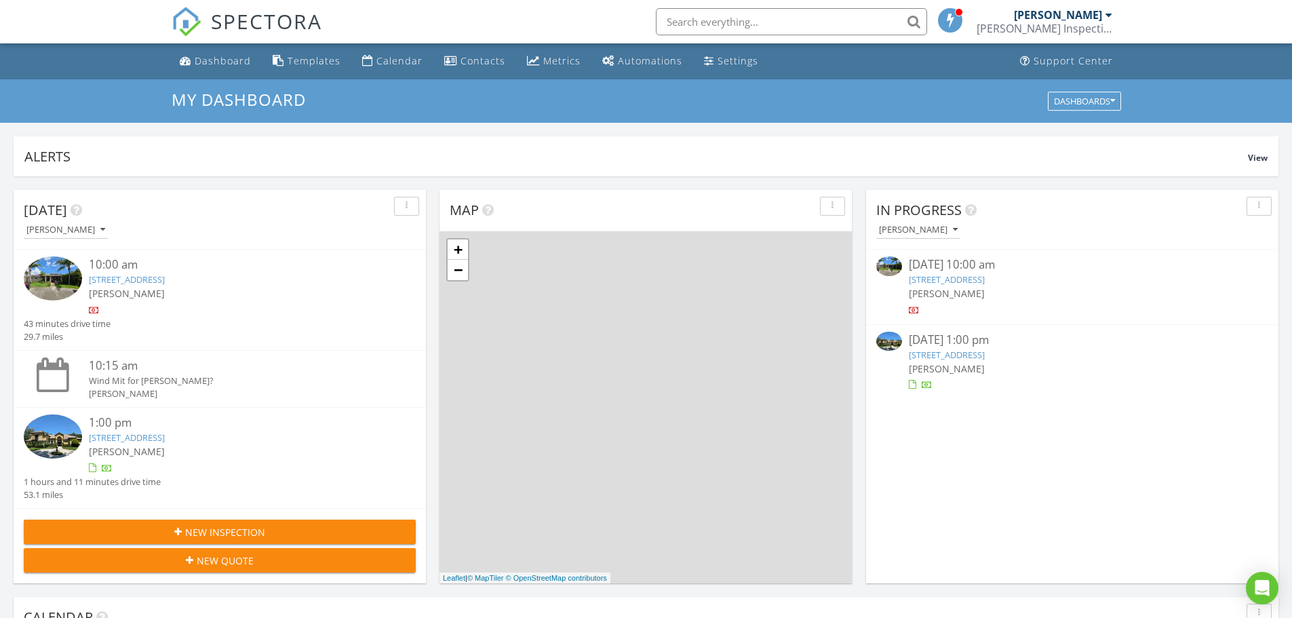
click at [746, 16] on input "text" at bounding box center [791, 21] width 271 height 27
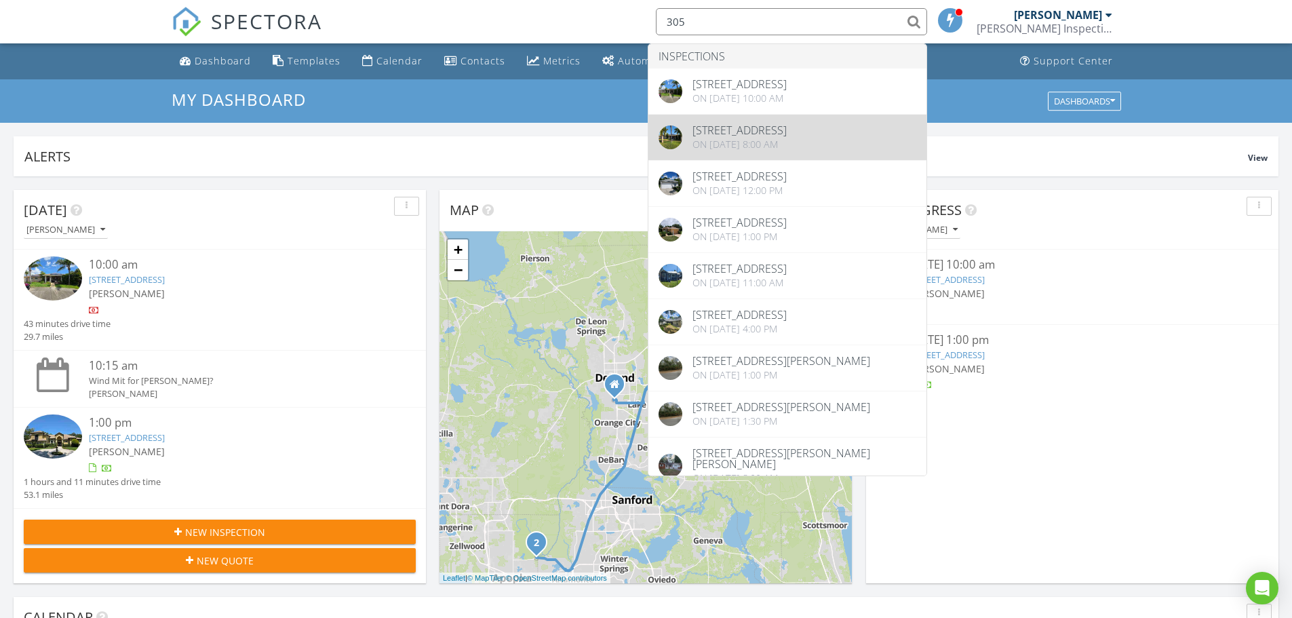
type input "305"
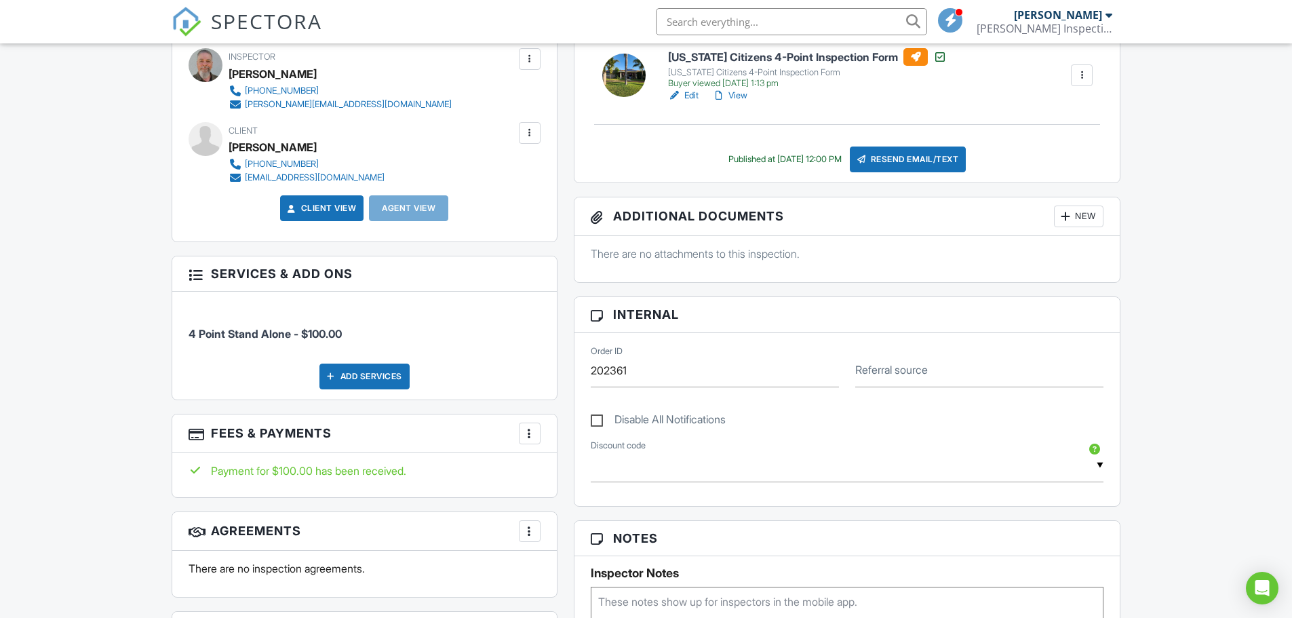
scroll to position [339, 0]
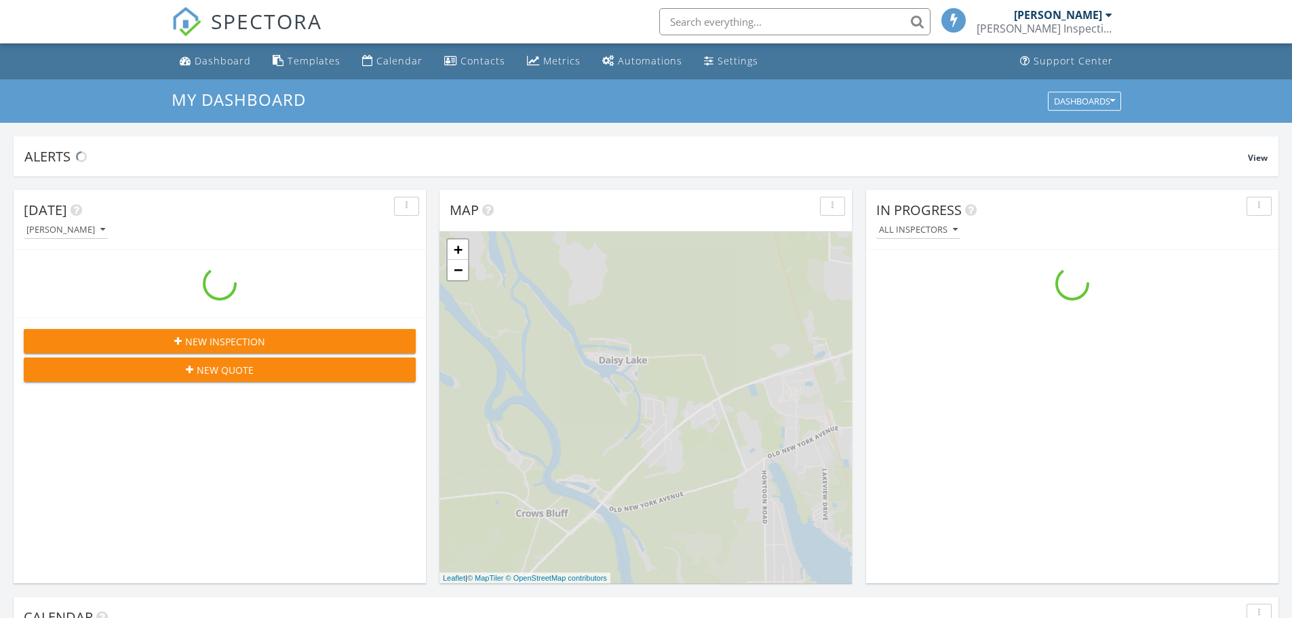
scroll to position [1256, 1313]
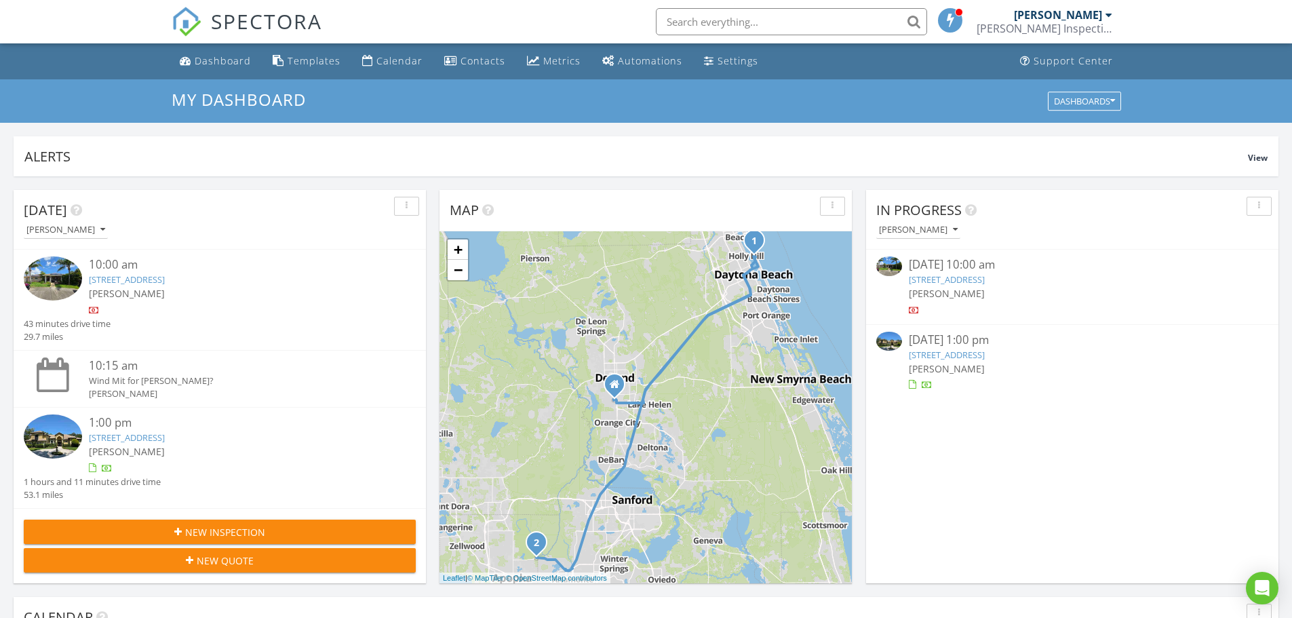
click at [985, 355] on link "[STREET_ADDRESS]" at bounding box center [947, 355] width 76 height 12
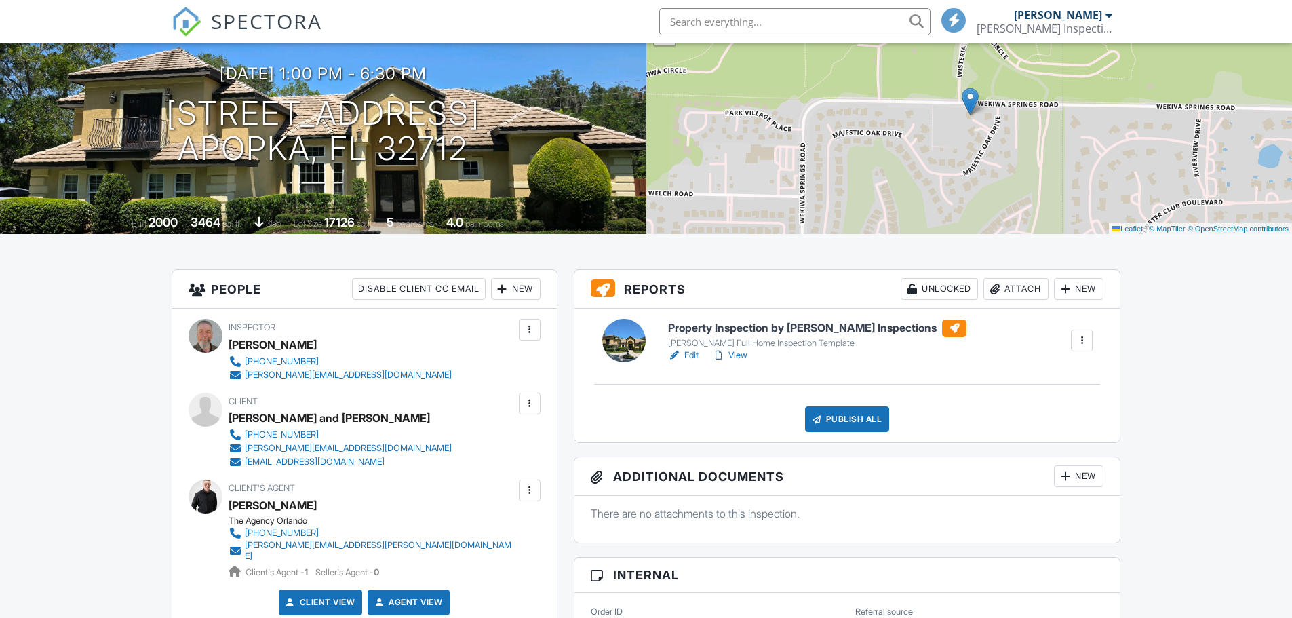
scroll to position [136, 0]
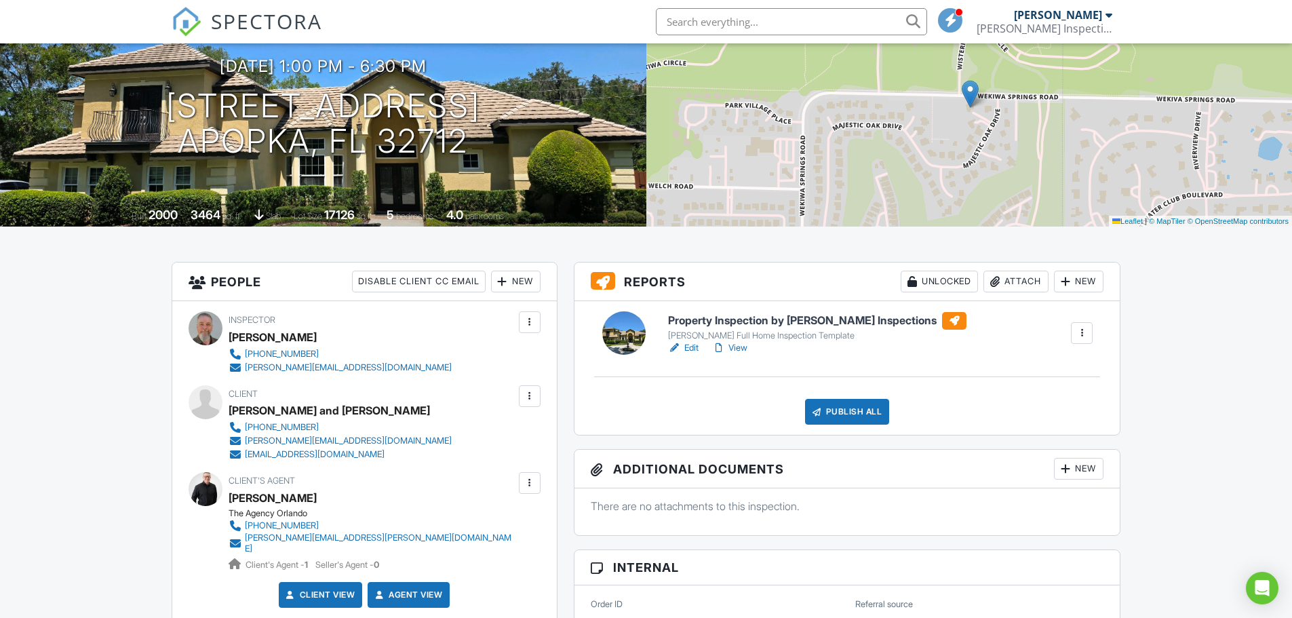
click at [786, 317] on h6 "Property Inspection by DeSmith Inspections" at bounding box center [817, 321] width 298 height 18
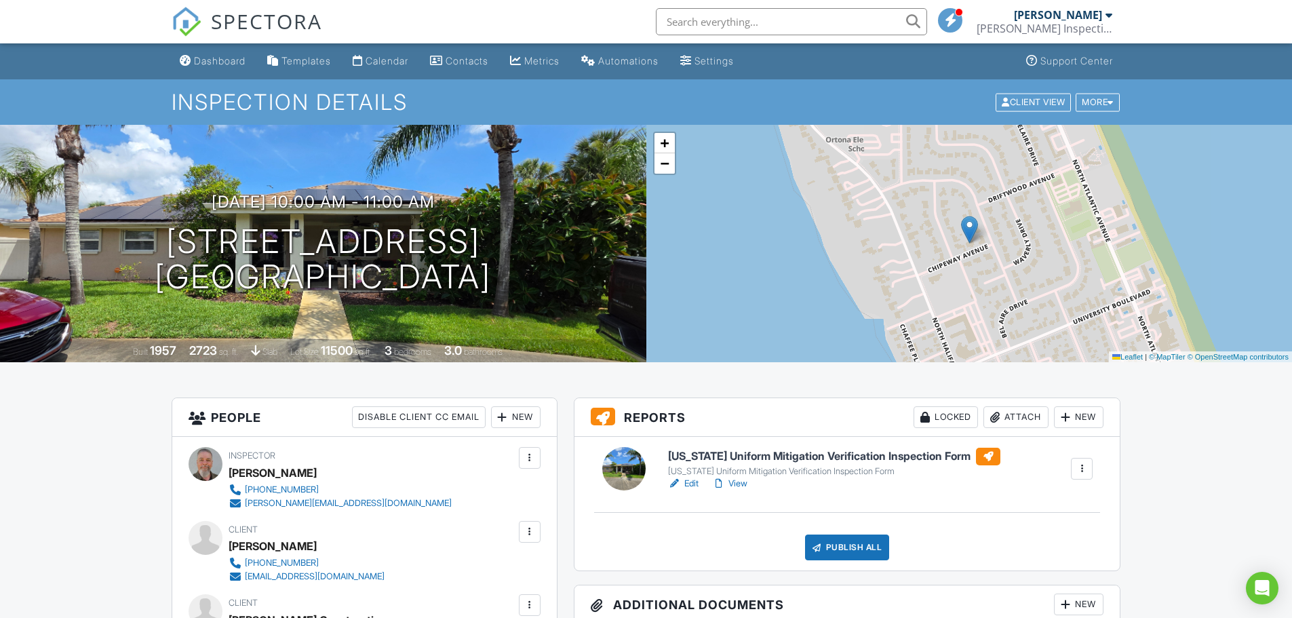
click at [743, 485] on link "View" at bounding box center [729, 484] width 35 height 14
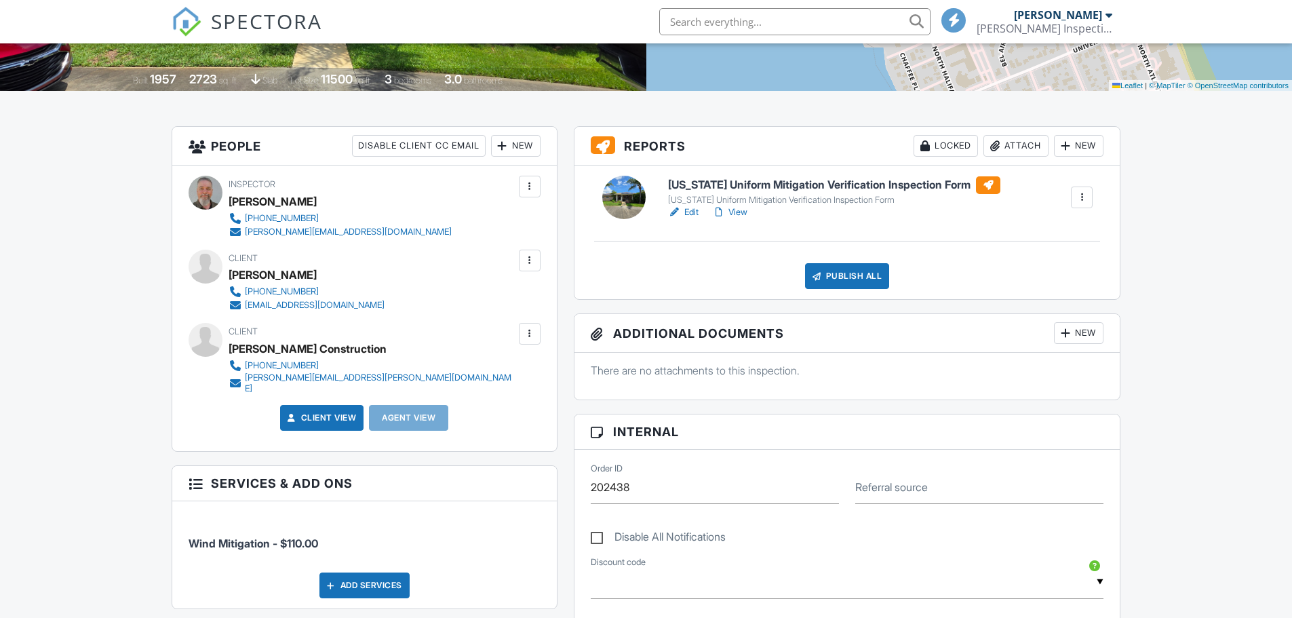
scroll to position [271, 0]
click at [845, 275] on div "Publish All" at bounding box center [847, 276] width 85 height 26
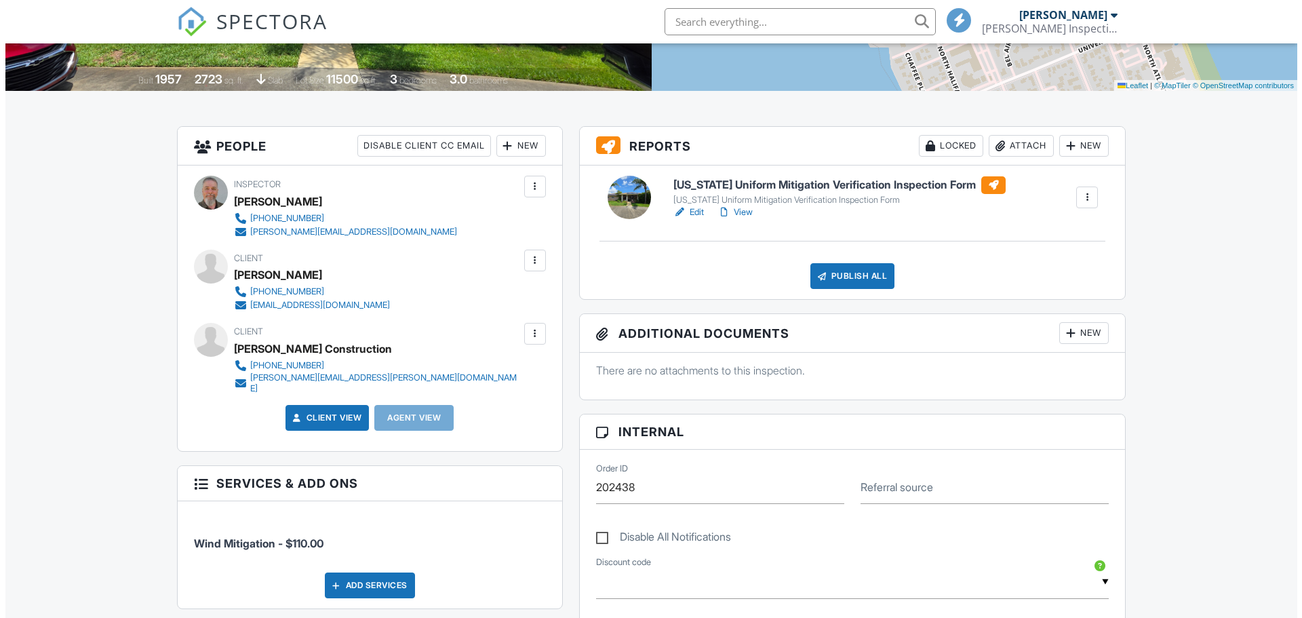
scroll to position [0, 0]
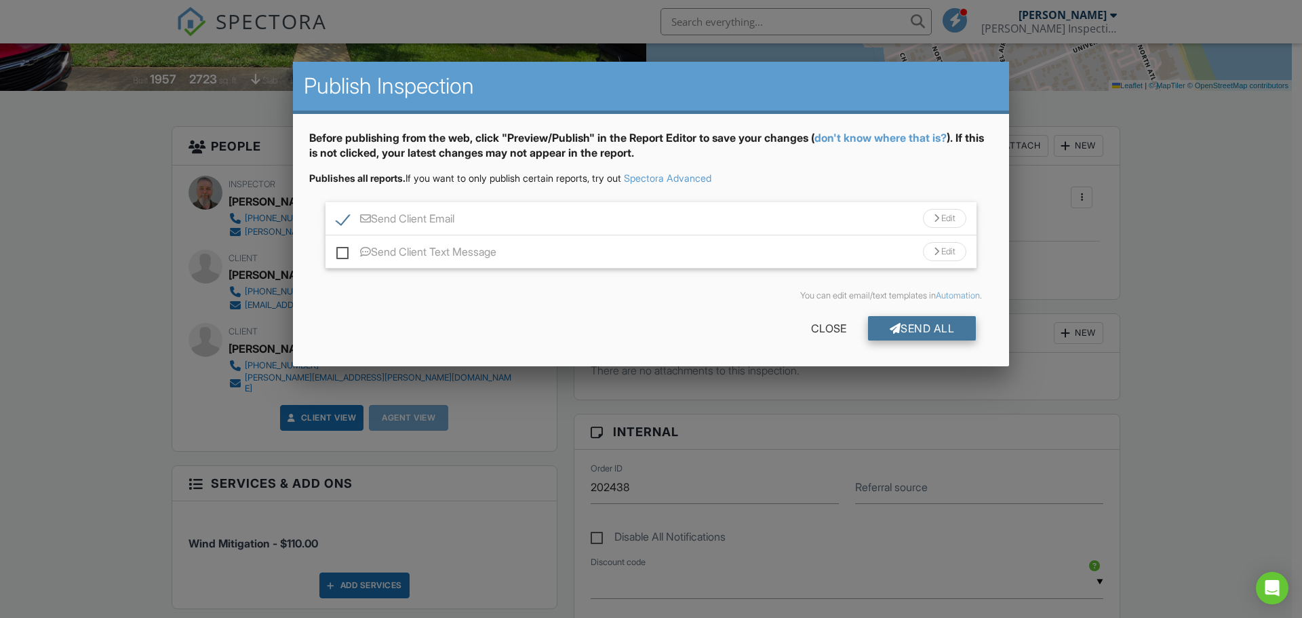
click at [897, 322] on div "Send All" at bounding box center [922, 328] width 109 height 24
